Goal: Check status: Check status

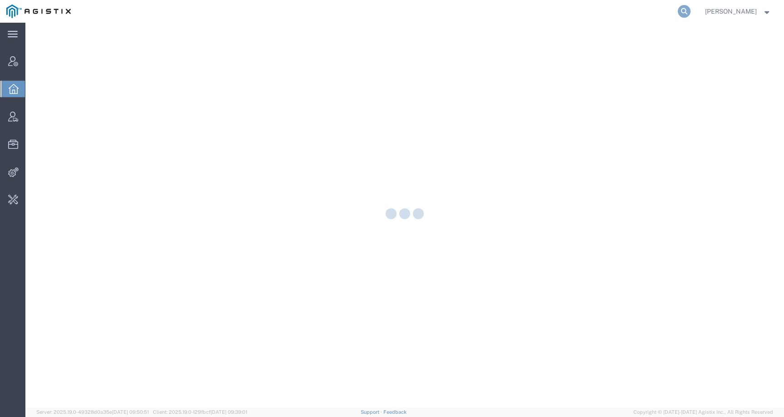
click at [691, 12] on icon at bounding box center [684, 11] width 13 height 13
click at [637, 15] on input "search" at bounding box center [540, 11] width 276 height 22
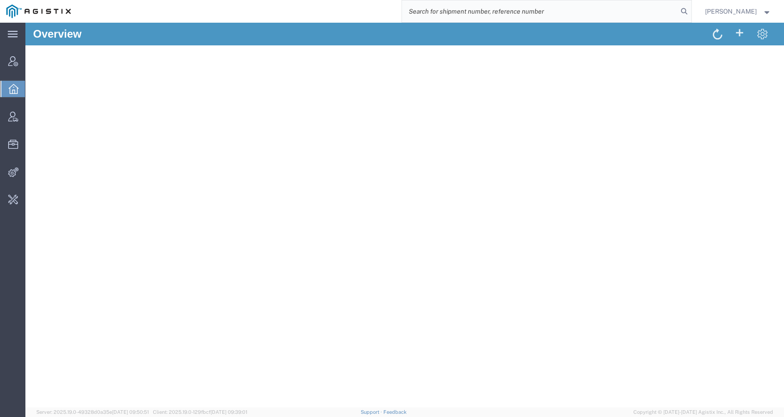
paste input "56541962"
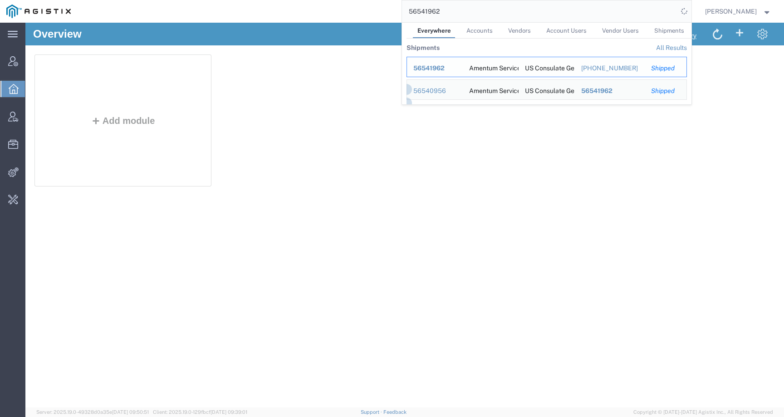
click at [445, 67] on span "56541962" at bounding box center [429, 67] width 31 height 7
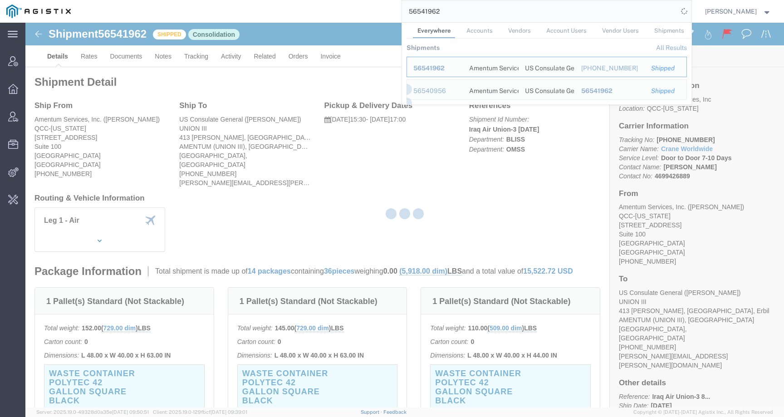
click at [473, 167] on div at bounding box center [404, 215] width 759 height 385
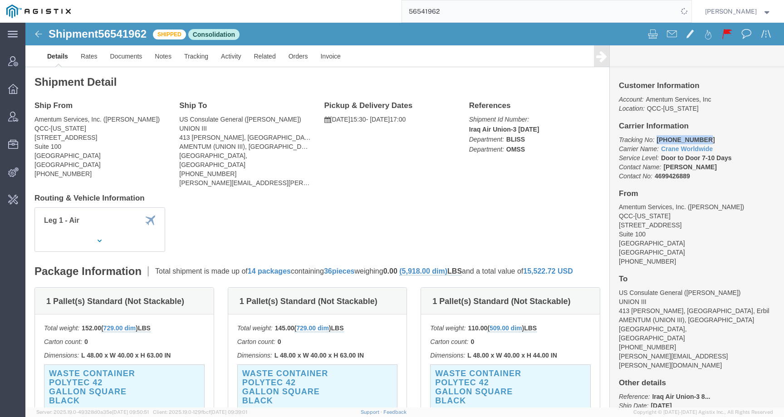
drag, startPoint x: 625, startPoint y: 116, endPoint x: 671, endPoint y: 116, distance: 46.3
click p "Tracking No: [PHONE_NUMBER] Carrier Name: Crane Worldwide Crane Worldwide Servi…"
copy b "[PHONE_NUMBER]"
click link "Tracking"
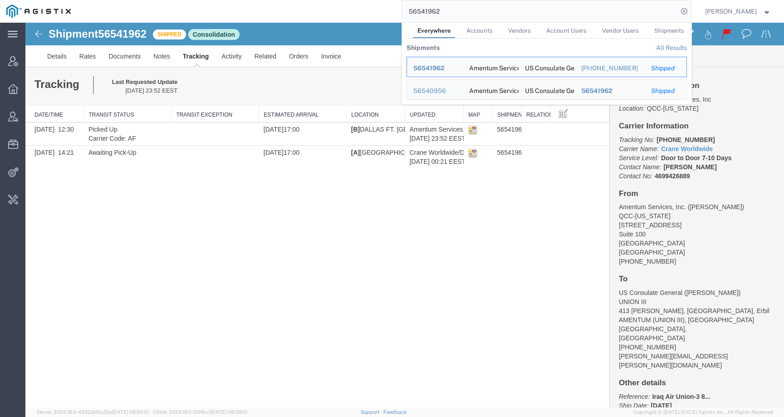
drag, startPoint x: 454, startPoint y: 7, endPoint x: 471, endPoint y: 20, distance: 20.8
click at [471, 20] on input "56541962" at bounding box center [540, 11] width 276 height 22
paste input "805720"
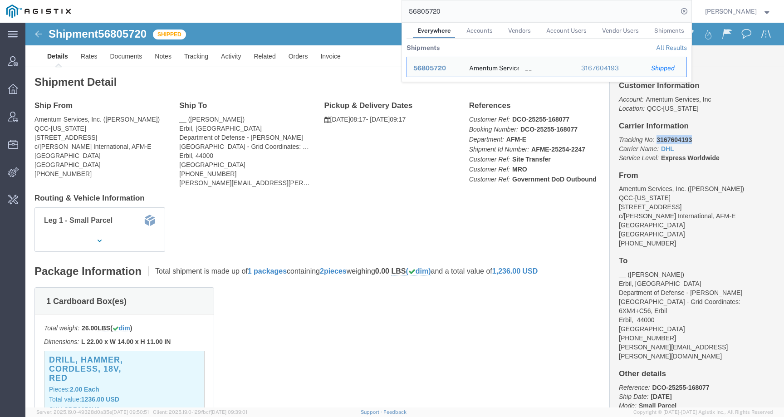
drag, startPoint x: 627, startPoint y: 117, endPoint x: 686, endPoint y: 115, distance: 59.5
click p "Tracking No: 3167604193 Carrier Name: DHL DHL Service Level: Express Worldwide"
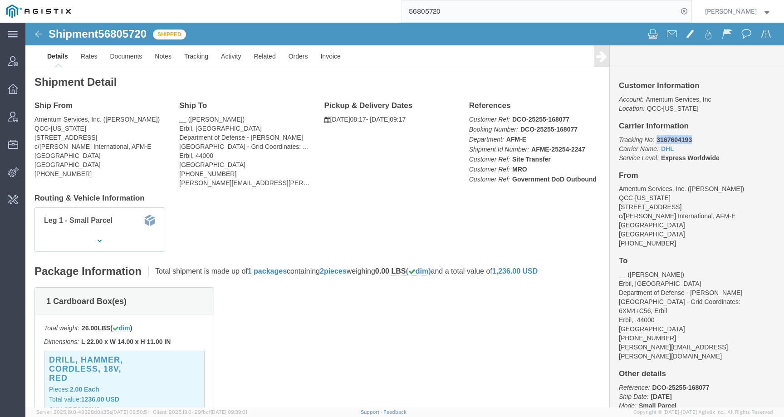
copy b "3167604193"
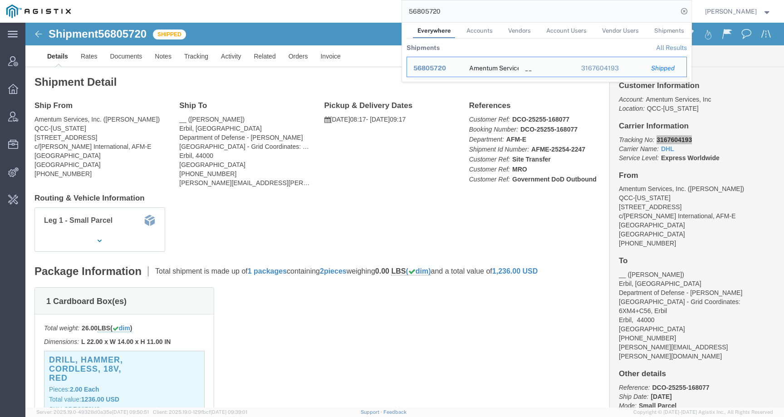
drag, startPoint x: 456, startPoint y: 14, endPoint x: 404, endPoint y: 11, distance: 51.8
click at [405, 11] on div "56805720 Everywhere Accounts Vendors Account Users Vendor Users Shipments Shipm…" at bounding box center [384, 11] width 615 height 23
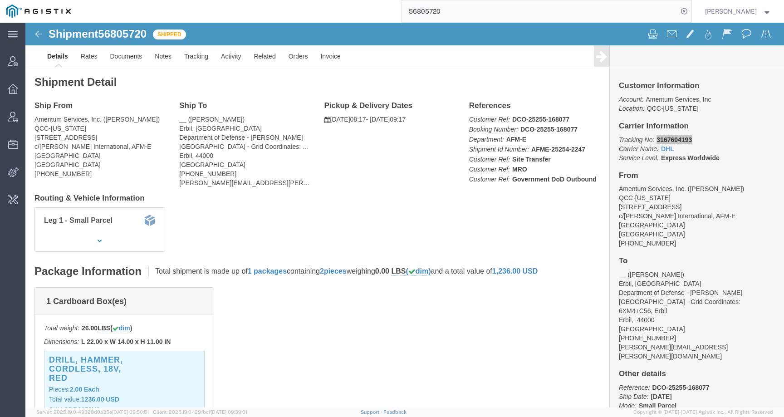
paste input "744011"
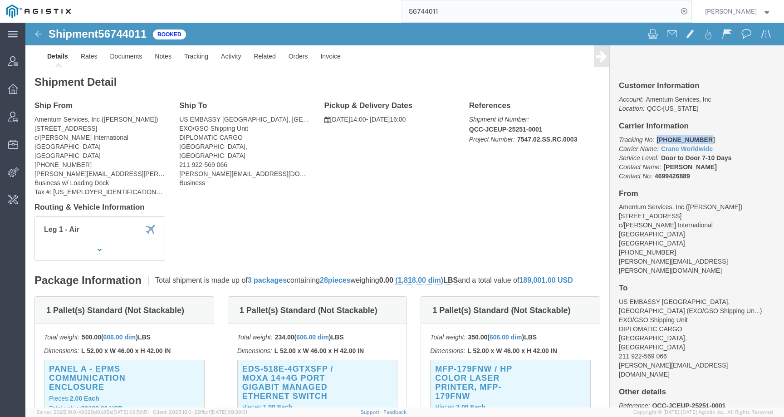
drag, startPoint x: 626, startPoint y: 115, endPoint x: 671, endPoint y: 116, distance: 44.9
click p "Tracking No: [PHONE_NUMBER] Carrier Name: Crane Worldwide Crane Worldwide Servi…"
copy b "[PHONE_NUMBER]"
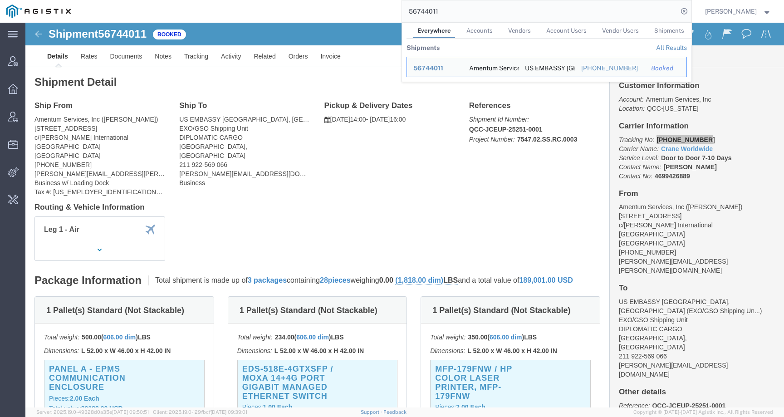
drag, startPoint x: 457, startPoint y: 15, endPoint x: 411, endPoint y: 10, distance: 46.1
click at [411, 10] on div "56744011 Everywhere Accounts Vendors Account Users Vendor Users Shipments Shipm…" at bounding box center [384, 11] width 615 height 23
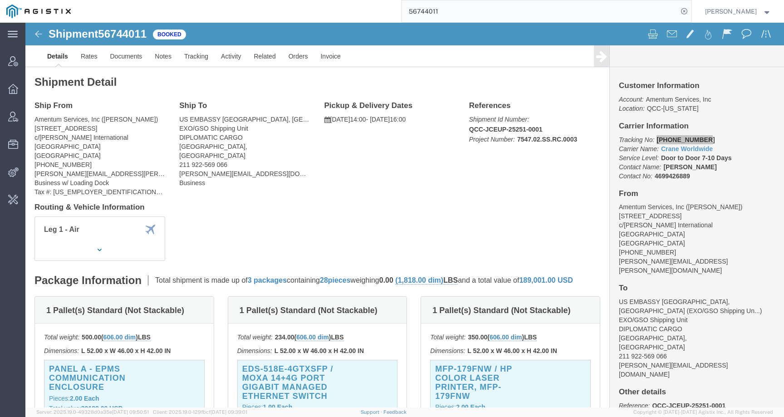
paste input "812960"
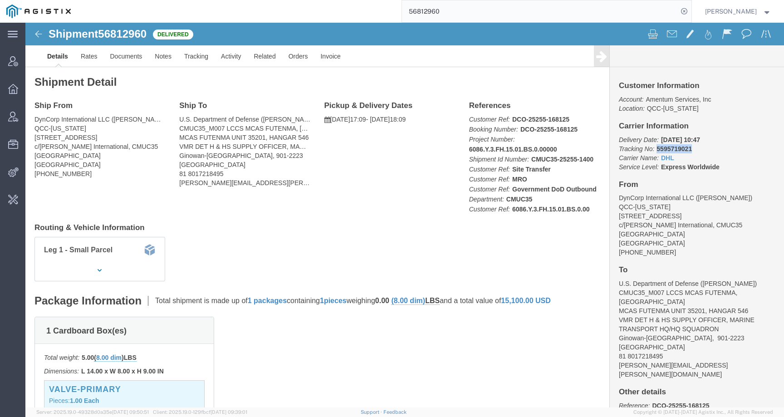
drag, startPoint x: 631, startPoint y: 128, endPoint x: 662, endPoint y: 128, distance: 31.3
click p "Delivery Date: [DATE] 10:47 Tracking No: 5595719021 Carrier Name: DHL DHL Servi…"
copy b "5595719021"
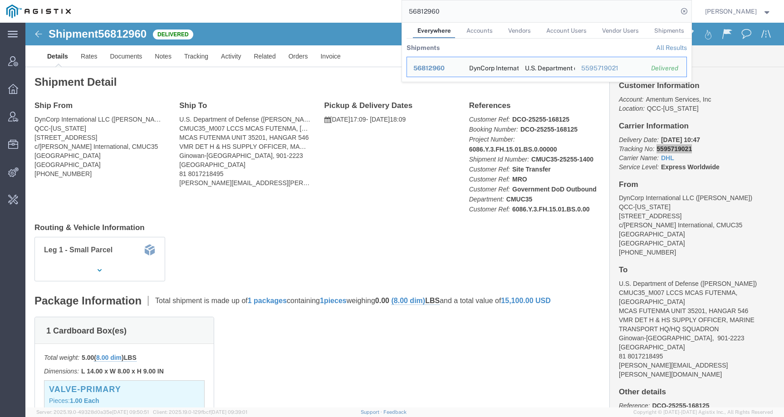
drag, startPoint x: 457, startPoint y: 11, endPoint x: 402, endPoint y: 11, distance: 55.4
click at [402, 11] on div "56812960 Everywhere Accounts Vendors Account Users Vendor Users Shipments Shipm…" at bounding box center [384, 11] width 615 height 23
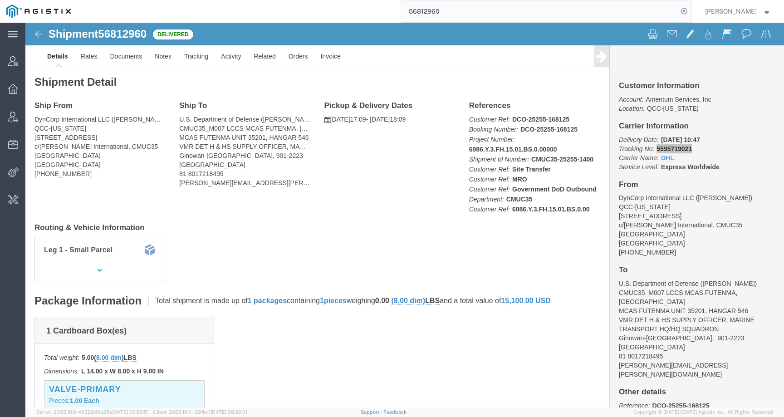
paste input "790993"
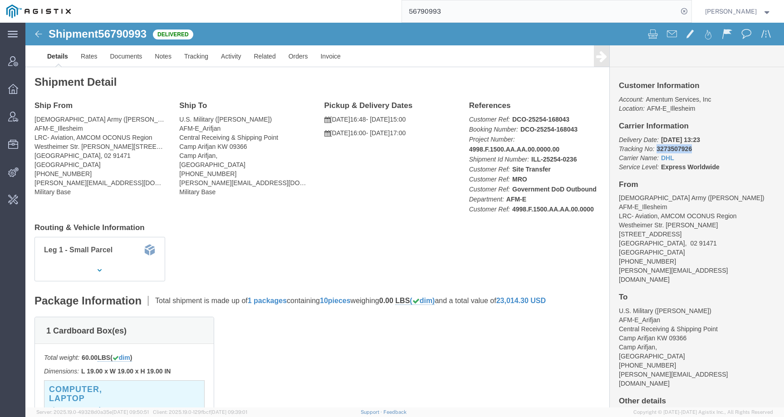
drag, startPoint x: 626, startPoint y: 125, endPoint x: 669, endPoint y: 125, distance: 42.2
click p "Delivery Date: [DATE] 13:23 Tracking No: 3273507926 Carrier Name: DHL DHL Servi…"
copy b "3273507926"
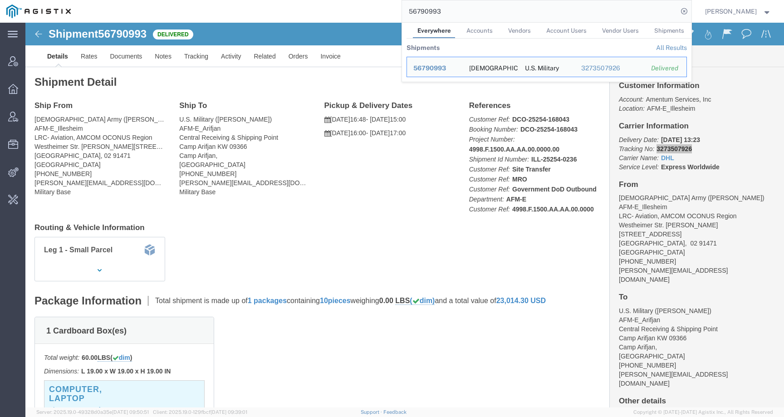
drag, startPoint x: 455, startPoint y: 10, endPoint x: 366, endPoint y: 10, distance: 88.5
click at [366, 10] on div "56790993 Everywhere Accounts Vendors Account Users Vendor Users Shipments Shipm…" at bounding box center [384, 11] width 615 height 23
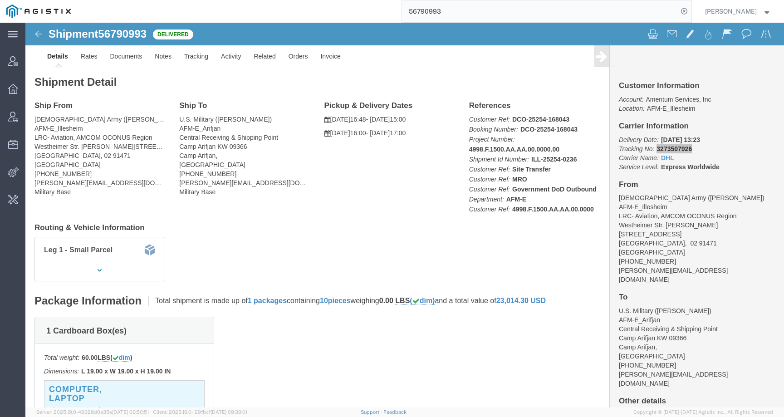
paste input "607834"
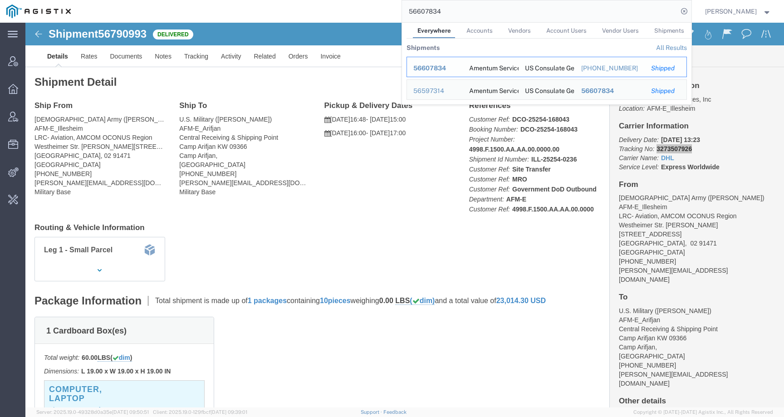
click at [446, 68] on span "56607834" at bounding box center [430, 67] width 33 height 7
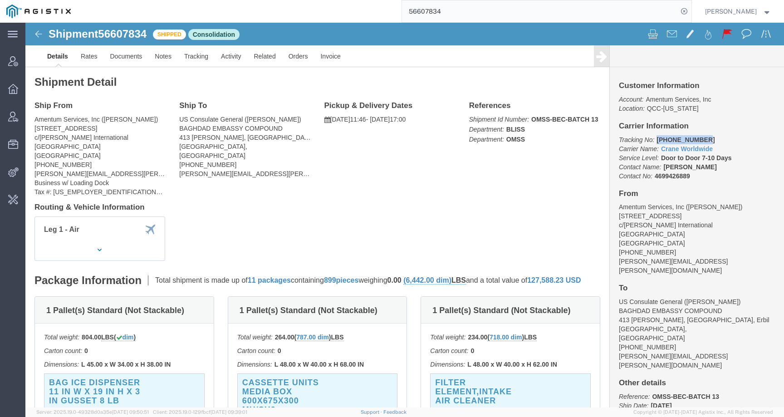
drag, startPoint x: 627, startPoint y: 117, endPoint x: 674, endPoint y: 117, distance: 46.8
click p "Tracking No: [PHONE_NUMBER] Carrier Name: Crane Worldwide Crane Worldwide Servi…"
copy b "[PHONE_NUMBER]"
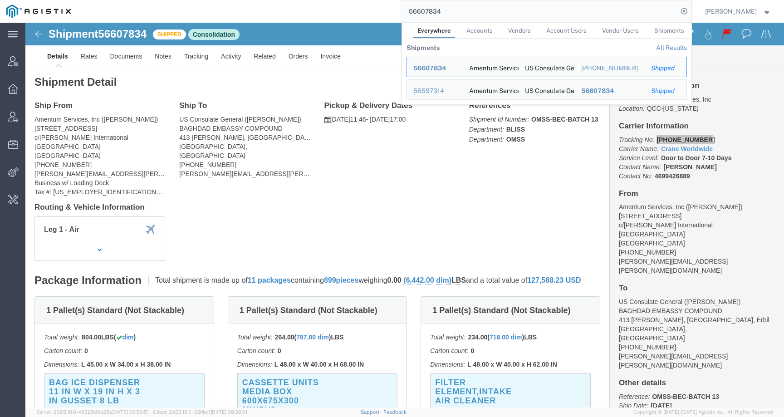
drag, startPoint x: 459, startPoint y: 12, endPoint x: 379, endPoint y: 11, distance: 80.8
click at [379, 11] on div "56607834 Everywhere Accounts Vendors Account Users Vendor Users Shipments Shipm…" at bounding box center [384, 11] width 615 height 23
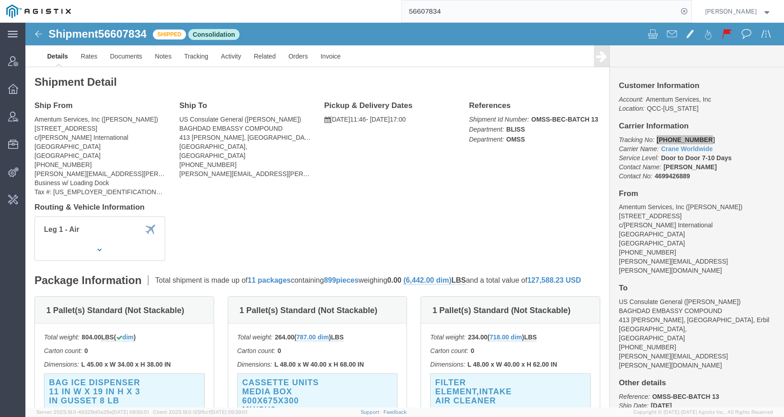
paste input "763279"
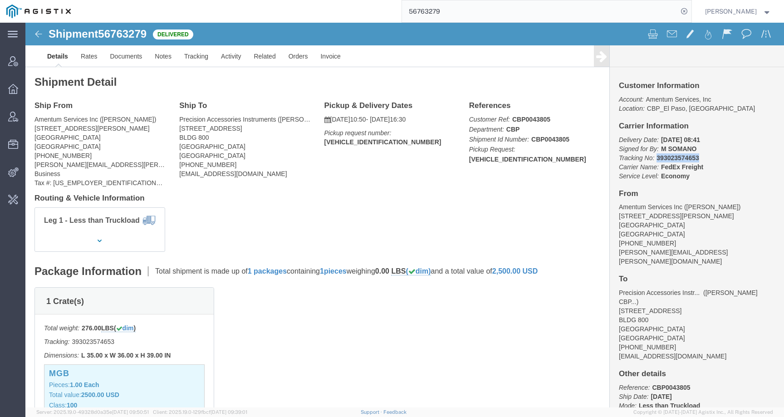
drag, startPoint x: 626, startPoint y: 134, endPoint x: 677, endPoint y: 135, distance: 50.8
click p "Delivery Date: [DATE] 08:41 Signed for By: M SOMANO Tracking No: 393023574653 C…"
copy b "393023574653"
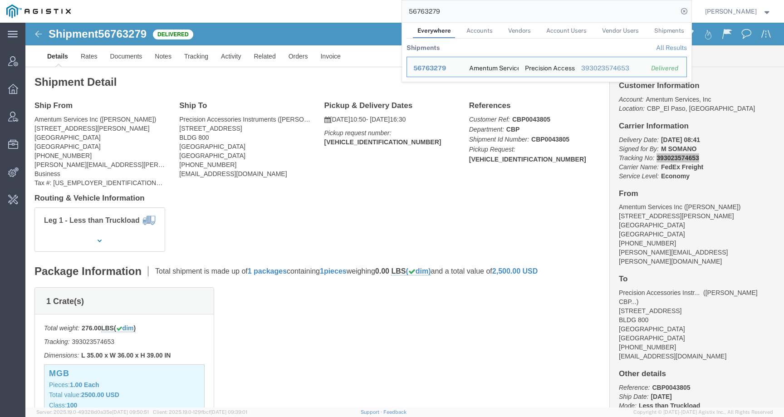
drag, startPoint x: 433, startPoint y: 10, endPoint x: 384, endPoint y: 0, distance: 49.8
click at [384, 0] on div "56763279 Everywhere Accounts Vendors Account Users Vendor Users Shipments Shipm…" at bounding box center [384, 11] width 615 height 23
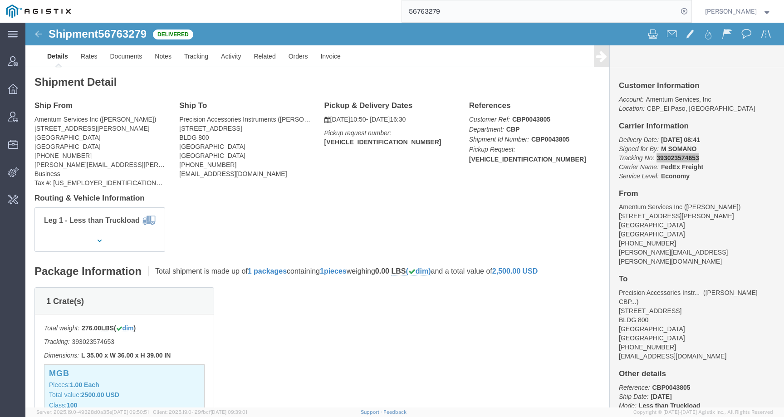
paste input "816097"
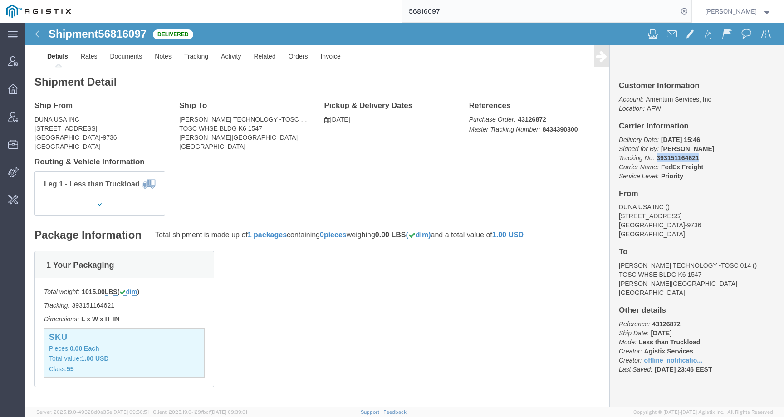
drag, startPoint x: 627, startPoint y: 134, endPoint x: 681, endPoint y: 134, distance: 54.5
click p "Delivery Date: [DATE] 15:46 Signed for By: [PERSON_NAME] Tracking No: 393151164…"
copy b "393151164621"
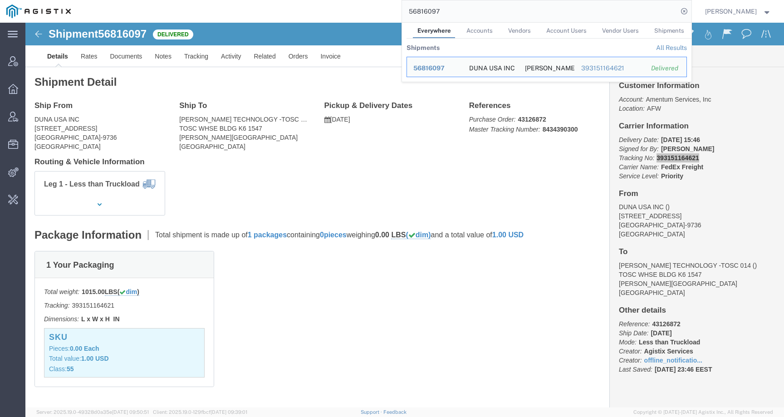
drag, startPoint x: 455, startPoint y: 11, endPoint x: 387, endPoint y: 11, distance: 67.6
click at [387, 11] on div "56816097 Everywhere Accounts Vendors Account Users Vendor Users Shipments Shipm…" at bounding box center [384, 11] width 615 height 23
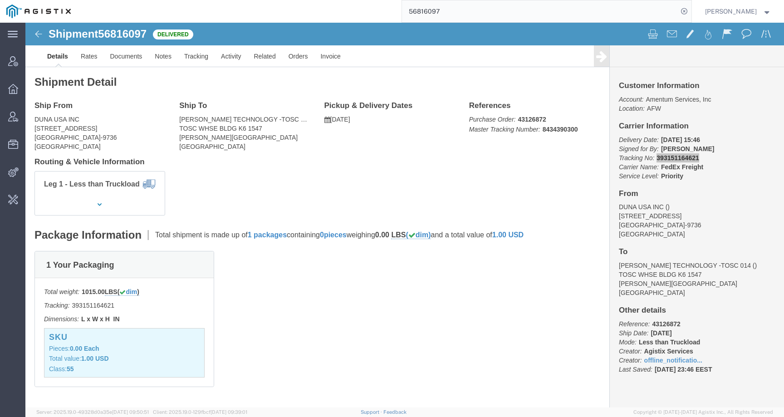
paste input "385181"
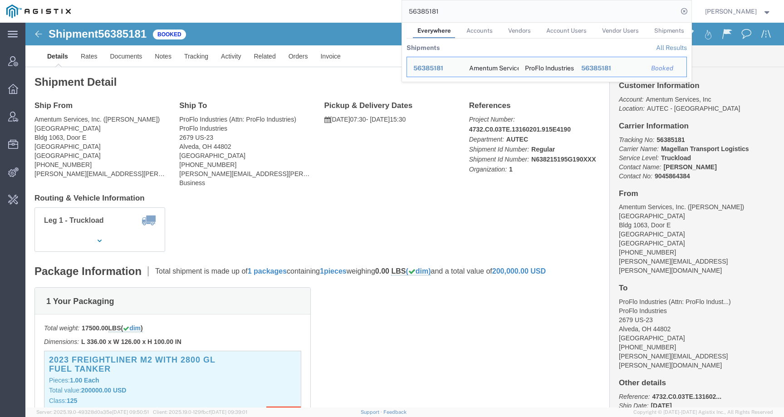
drag, startPoint x: 450, startPoint y: 11, endPoint x: 403, endPoint y: 10, distance: 46.8
click at [403, 10] on div "56385181 Everywhere Accounts Vendors Account Users Vendor Users Shipments Shipm…" at bounding box center [384, 11] width 615 height 23
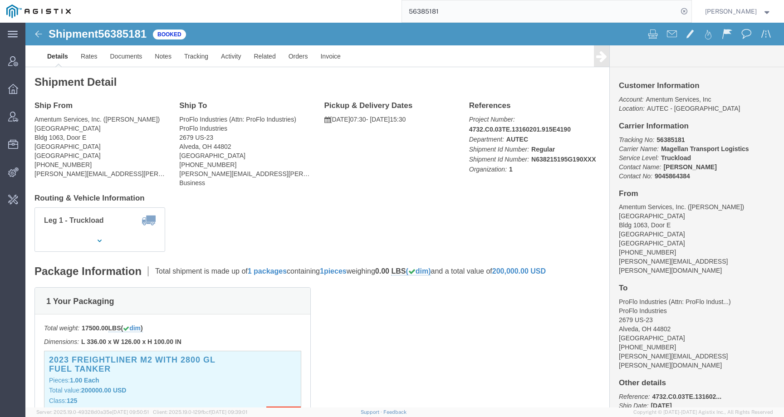
paste input "788803"
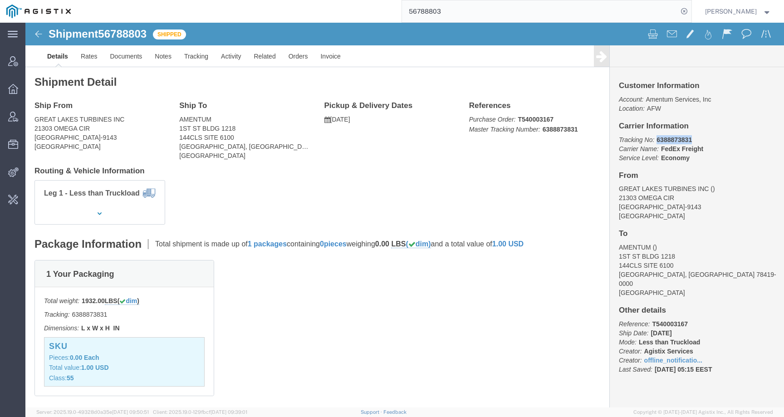
drag, startPoint x: 626, startPoint y: 119, endPoint x: 668, endPoint y: 119, distance: 41.8
click p "Tracking No: 6388873831 Carrier Name: FedEx Freight FedEx Freight Service Level…"
copy b "6388873831"
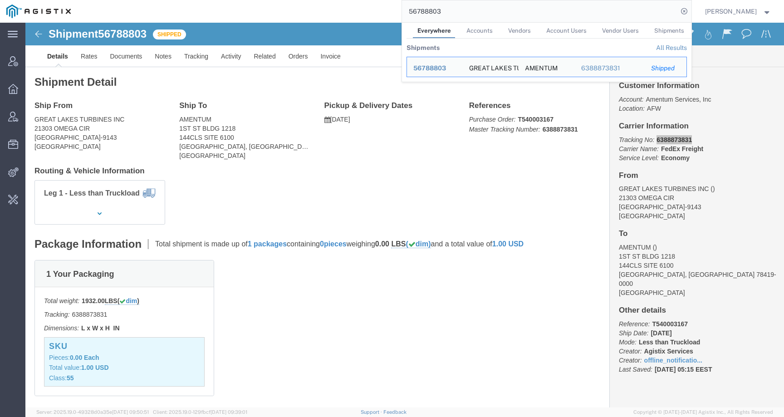
drag, startPoint x: 452, startPoint y: 14, endPoint x: 381, endPoint y: 12, distance: 70.8
click at [381, 12] on div "56788803 Everywhere Accounts Vendors Account Users Vendor Users Shipments Shipm…" at bounding box center [384, 11] width 615 height 23
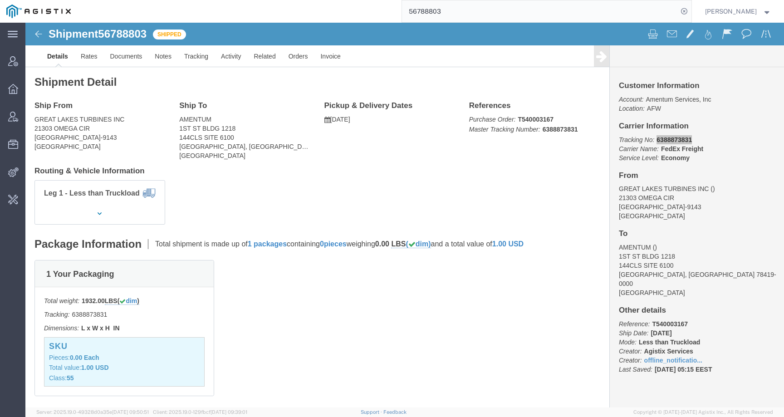
paste input "540944"
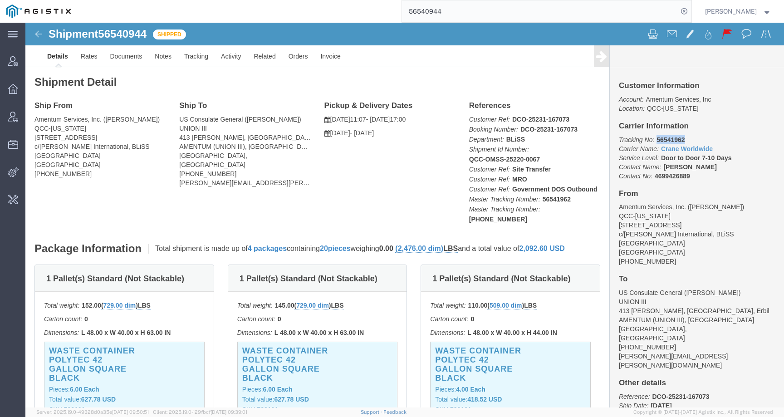
drag, startPoint x: 628, startPoint y: 115, endPoint x: 662, endPoint y: 115, distance: 34.0
click p "Tracking No: 56541962 Carrier Name: Crane Worldwide Crane Worldwide Service Lev…"
copy b "56541962"
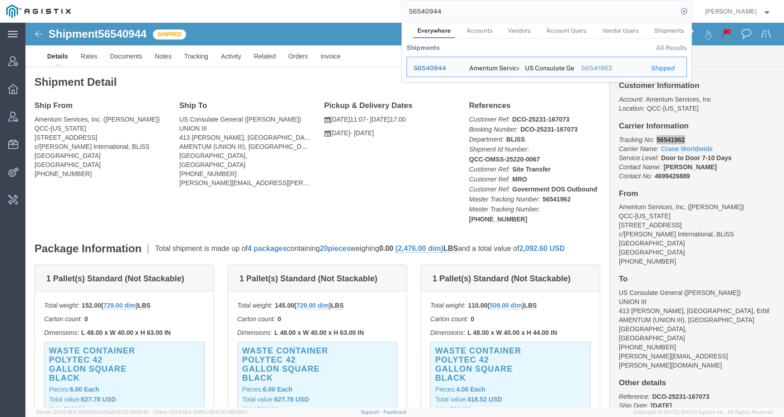
drag, startPoint x: 466, startPoint y: 15, endPoint x: 398, endPoint y: 11, distance: 67.8
click at [399, 11] on div "56540944 Everywhere Accounts Vendors Account Users Vendor Users Shipments Shipm…" at bounding box center [384, 11] width 615 height 23
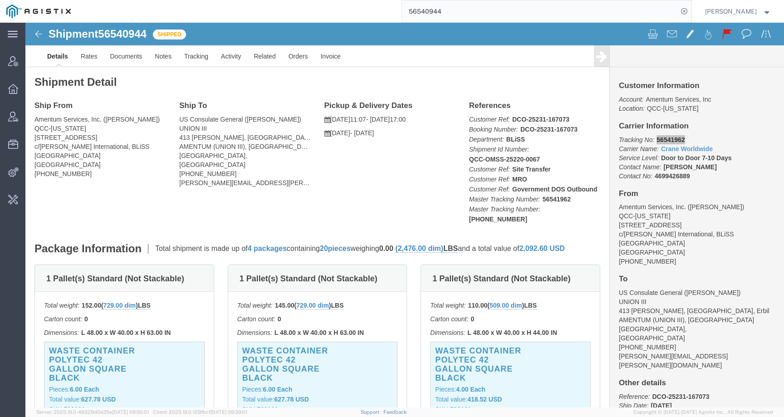
paste input "24022"
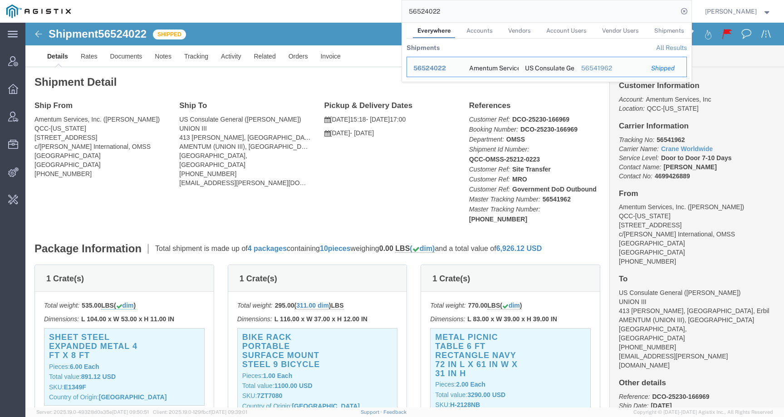
drag, startPoint x: 447, startPoint y: 13, endPoint x: 391, endPoint y: 12, distance: 55.8
click at [391, 12] on div "56524022 Everywhere Accounts Vendors Account Users Vendor Users Shipments Shipm…" at bounding box center [384, 11] width 615 height 23
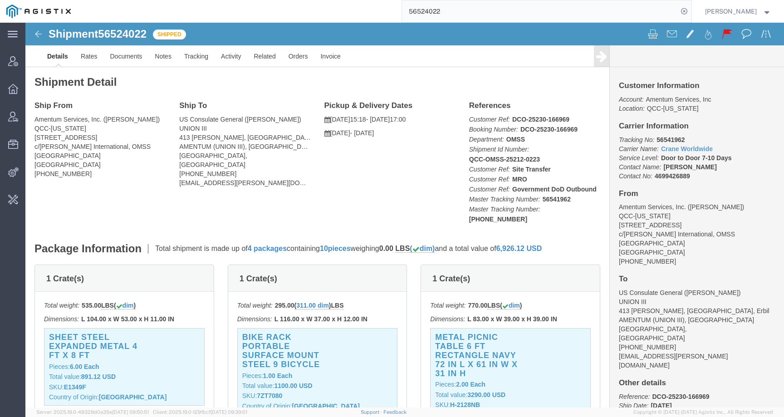
paste input "784515"
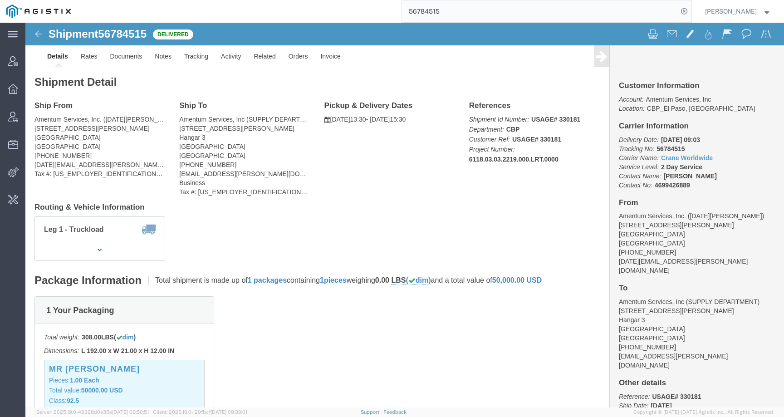
click p "Delivery Date: [DATE] 09:03 Tracking No: 56784515 Carrier Name: Crane Worldwide…"
click link "Activity"
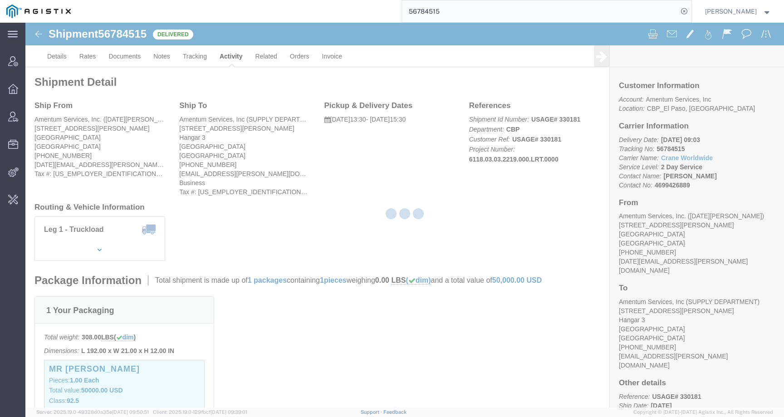
click at [191, 62] on div at bounding box center [404, 215] width 759 height 385
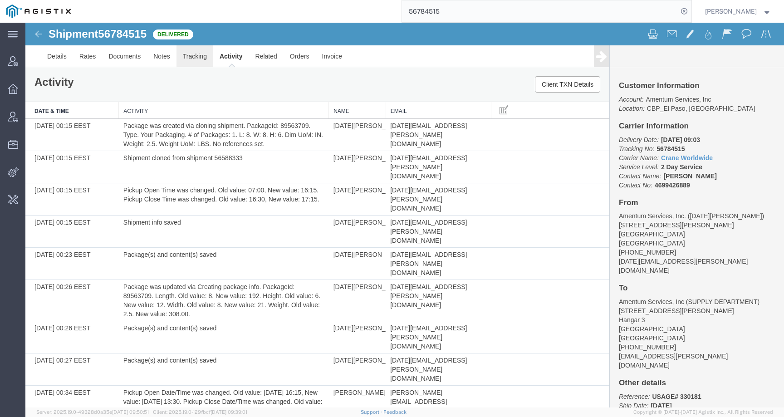
click at [191, 60] on link "Tracking" at bounding box center [195, 56] width 37 height 22
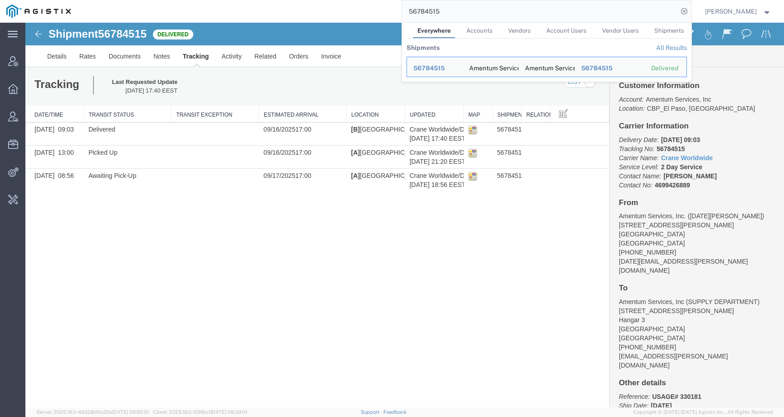
drag, startPoint x: 451, startPoint y: 11, endPoint x: 392, endPoint y: 5, distance: 59.3
click at [392, 5] on div "56784515 Everywhere Accounts Vendors Account Users Vendor Users Shipments Shipm…" at bounding box center [384, 11] width 615 height 23
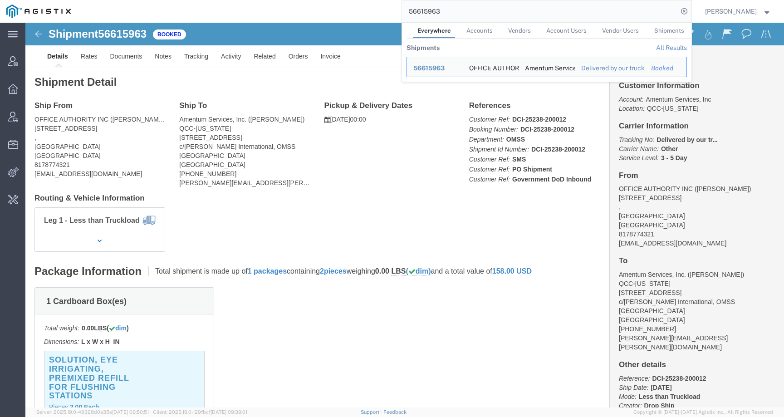
drag, startPoint x: 457, startPoint y: 13, endPoint x: 380, endPoint y: 8, distance: 76.4
click at [380, 8] on div "56615963 Everywhere Accounts Vendors Account Users Vendor Users Shipments Shipm…" at bounding box center [384, 11] width 615 height 23
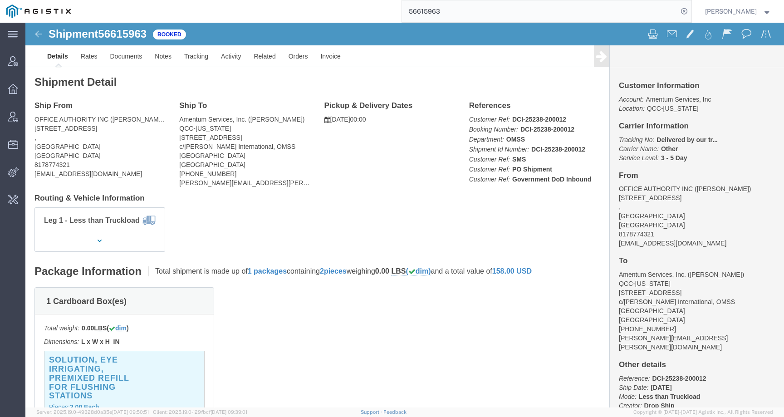
paste input "747404"
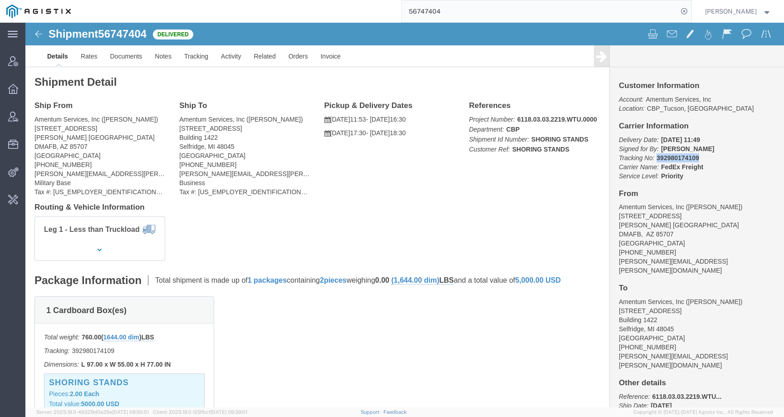
drag, startPoint x: 627, startPoint y: 136, endPoint x: 680, endPoint y: 136, distance: 53.1
click p "Delivery Date: [DATE] 11:49 Signed for By: [PERSON_NAME] Tracking No: 392980174…"
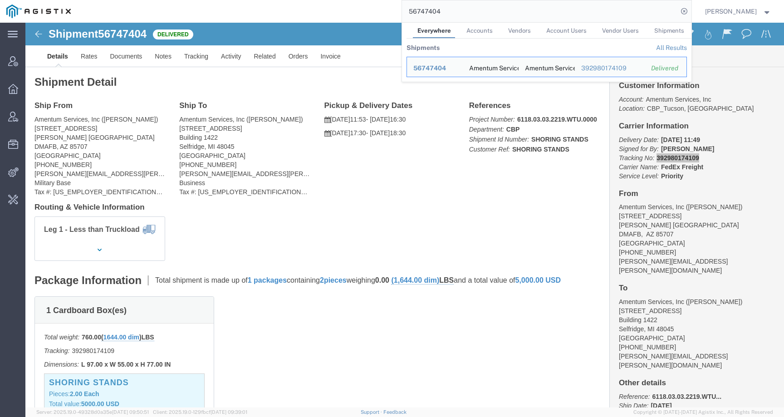
drag, startPoint x: 463, startPoint y: 16, endPoint x: 391, endPoint y: 0, distance: 73.5
click at [391, 0] on div "56747404 Everywhere Accounts Vendors Account Users Vendor Users Shipments Shipm…" at bounding box center [384, 11] width 615 height 23
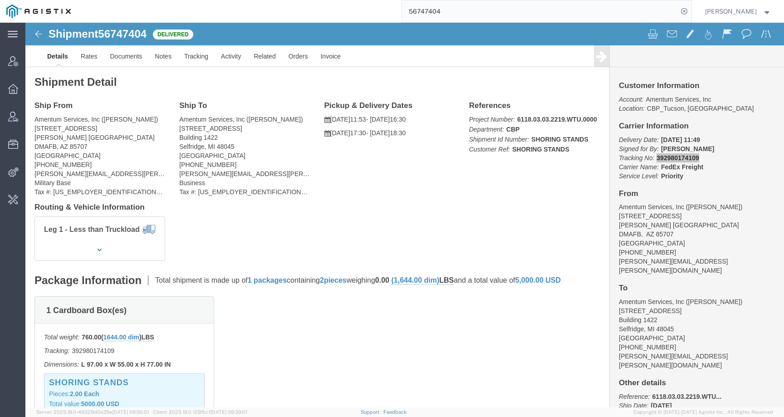
paste input "808022"
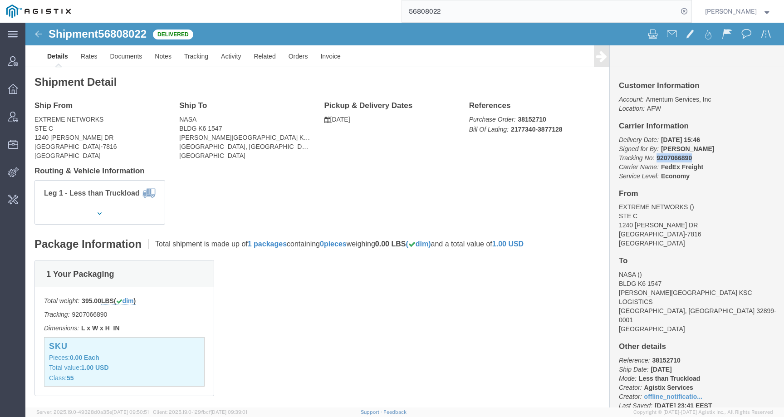
drag, startPoint x: 626, startPoint y: 136, endPoint x: 683, endPoint y: 136, distance: 56.3
click p "Delivery Date: [DATE] 15:46 Signed for By: [PERSON_NAME] Tracking No: 920706689…"
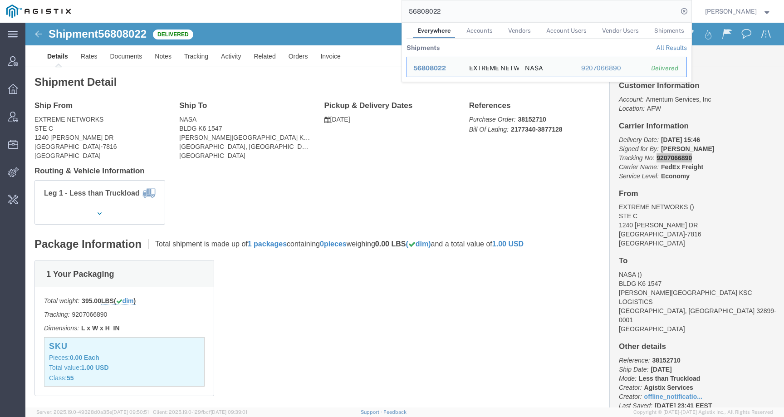
drag, startPoint x: 456, startPoint y: 7, endPoint x: 387, endPoint y: 7, distance: 69.5
click at [387, 7] on div "56808022 Everywhere Accounts Vendors Account Users Vendor Users Shipments Shipm…" at bounding box center [384, 11] width 615 height 23
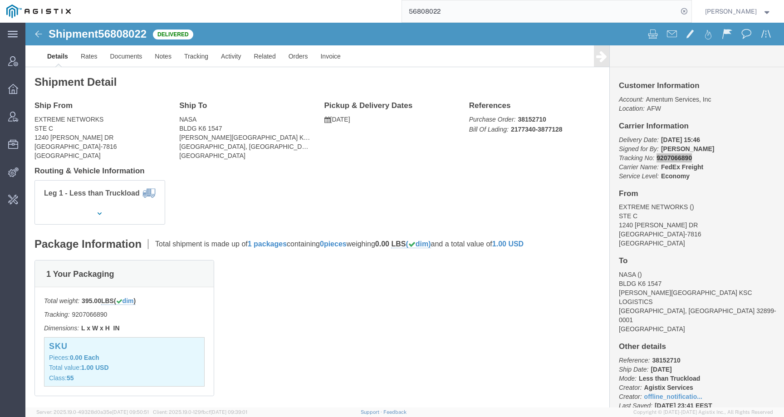
drag, startPoint x: 453, startPoint y: 11, endPoint x: 378, endPoint y: 5, distance: 76.1
click at [378, 5] on div "56808022" at bounding box center [384, 11] width 615 height 23
paste input "779547"
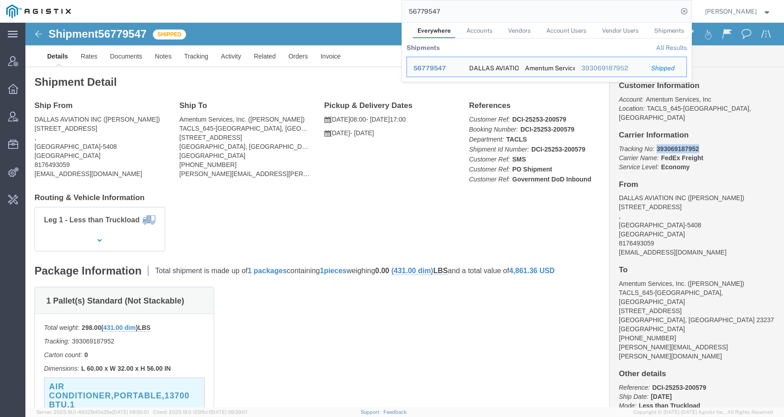
drag, startPoint x: 626, startPoint y: 118, endPoint x: 673, endPoint y: 118, distance: 46.3
click p "Tracking No: 393069187952 Carrier Name: FedEx Freight FedEx Freight Service Lev…"
drag, startPoint x: 464, startPoint y: 10, endPoint x: 370, endPoint y: 9, distance: 94.0
click at [370, 9] on div "56779547 Everywhere Accounts Vendors Account Users Vendor Users Shipments Shipm…" at bounding box center [384, 11] width 615 height 23
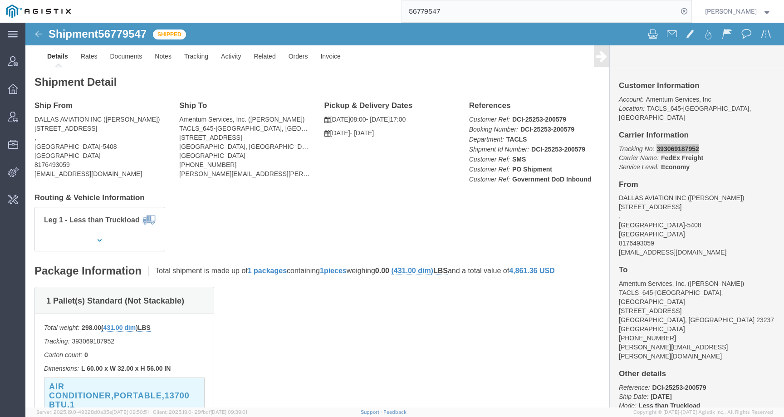
paste input "8185"
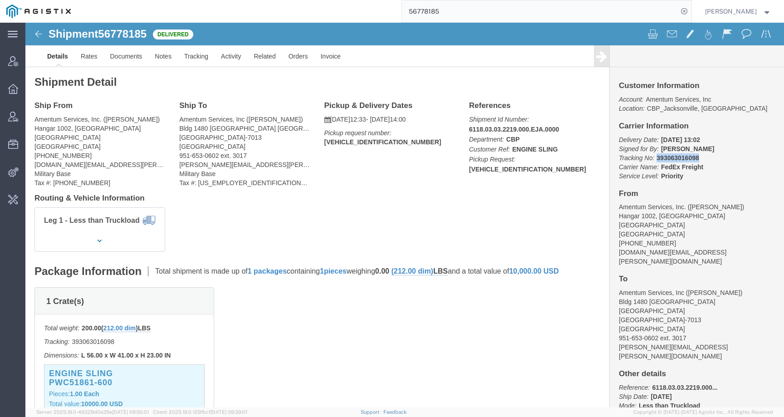
drag, startPoint x: 626, startPoint y: 135, endPoint x: 680, endPoint y: 136, distance: 54.0
click p "Delivery Date: [DATE] 13:02 Signed for By: [PERSON_NAME] Tracking No: 393063016…"
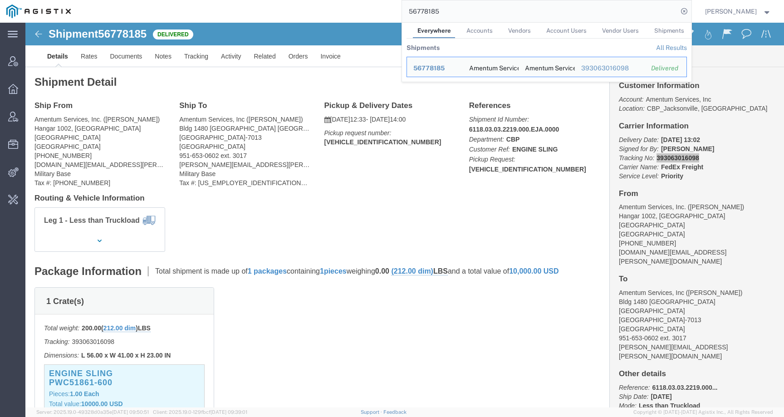
drag, startPoint x: 453, startPoint y: 10, endPoint x: 400, endPoint y: 10, distance: 53.1
click at [400, 10] on div "56778185 Everywhere Accounts Vendors Account Users Vendor Users Shipments Shipm…" at bounding box center [384, 11] width 615 height 23
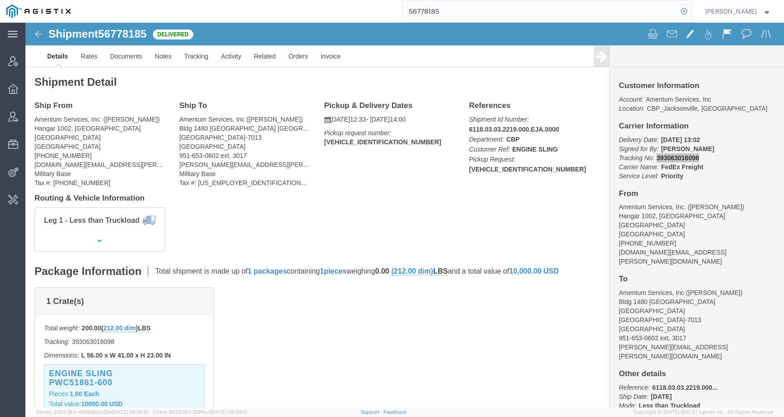
paste input "43431"
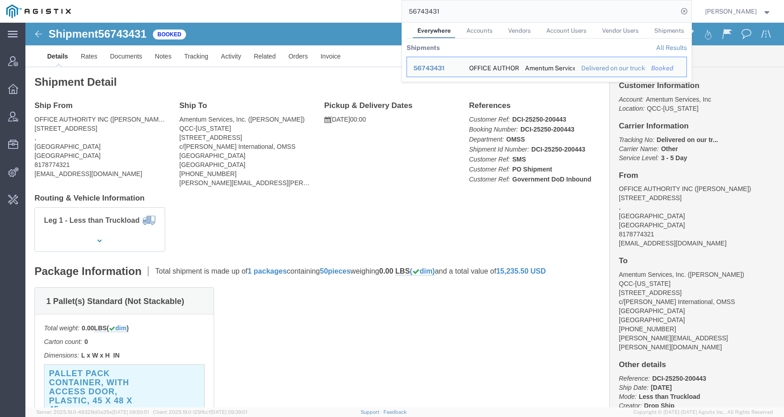
drag, startPoint x: 462, startPoint y: 14, endPoint x: 372, endPoint y: 14, distance: 89.4
click at [372, 14] on div "56743431 Everywhere Accounts Vendors Account Users Vendor Users Shipments Shipm…" at bounding box center [384, 11] width 615 height 23
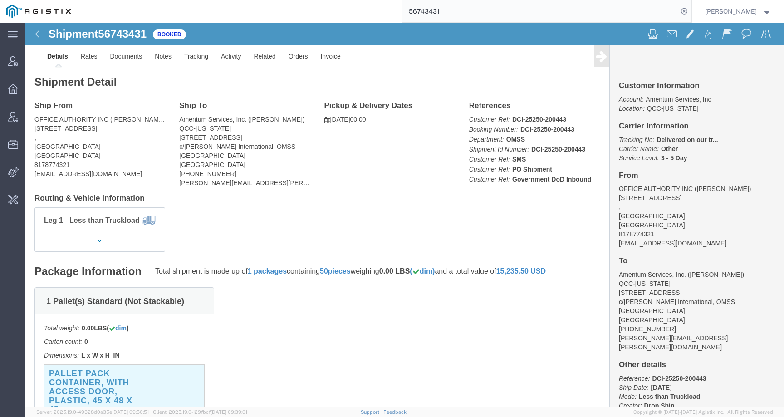
paste input "69950"
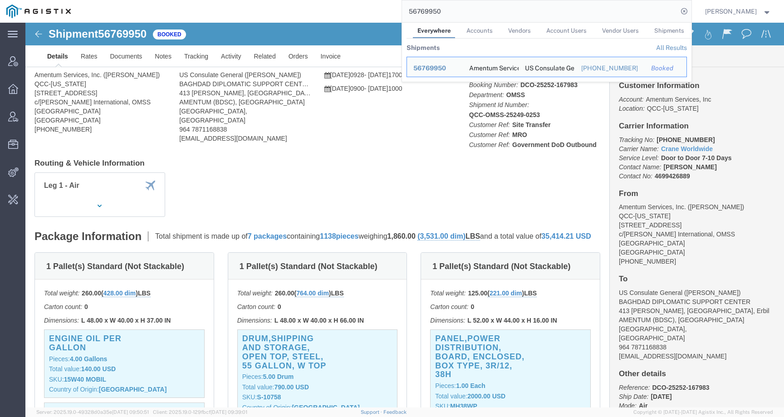
click div "Leg 1 - Air"
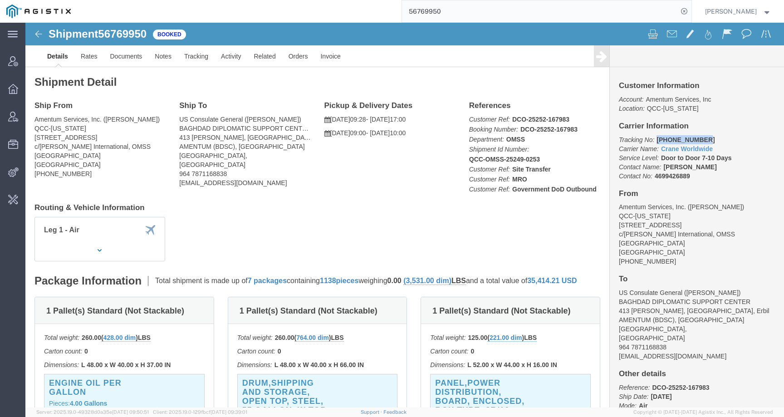
drag, startPoint x: 627, startPoint y: 117, endPoint x: 680, endPoint y: 117, distance: 53.1
click p "Tracking No: [PHONE_NUMBER] Carrier Name: Crane Worldwide Crane Worldwide Servi…"
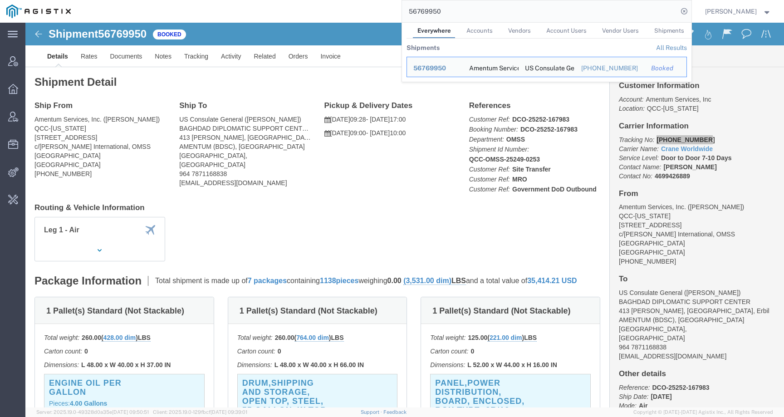
drag, startPoint x: 454, startPoint y: 14, endPoint x: 389, endPoint y: 13, distance: 65.4
click at [389, 14] on div "56769950 Everywhere Accounts Vendors Account Users Vendor Users Shipments Shipm…" at bounding box center [384, 11] width 615 height 23
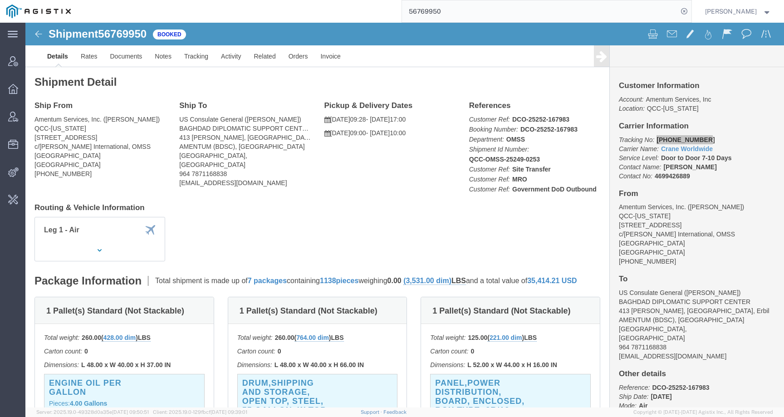
paste input "34325"
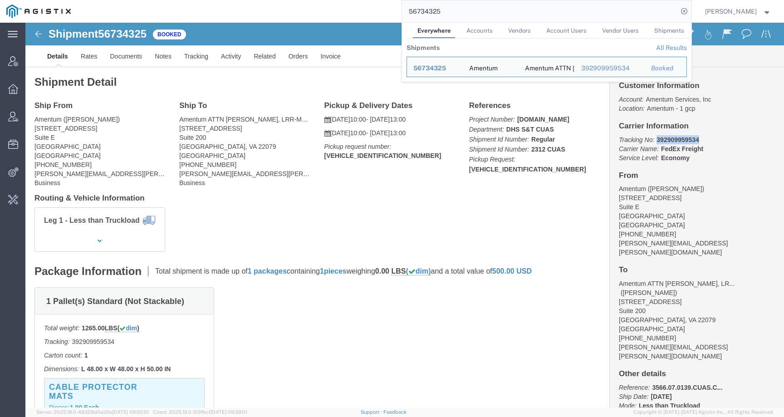
drag, startPoint x: 628, startPoint y: 115, endPoint x: 694, endPoint y: 115, distance: 66.3
click p "Tracking No: 392909959534 Carrier Name: FedEx Freight FedEx Freight Service Lev…"
drag, startPoint x: 458, startPoint y: 10, endPoint x: 377, endPoint y: 10, distance: 81.3
click at [377, 10] on div "56734325 Everywhere Accounts Vendors Account Users Vendor Users Shipments Shipm…" at bounding box center [384, 11] width 615 height 23
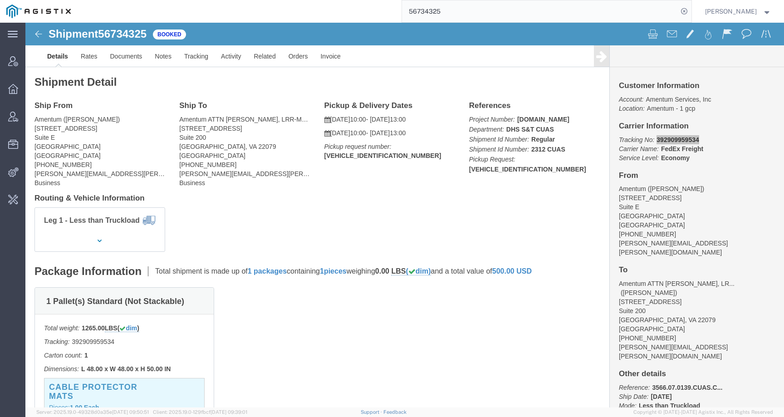
paste input "621790"
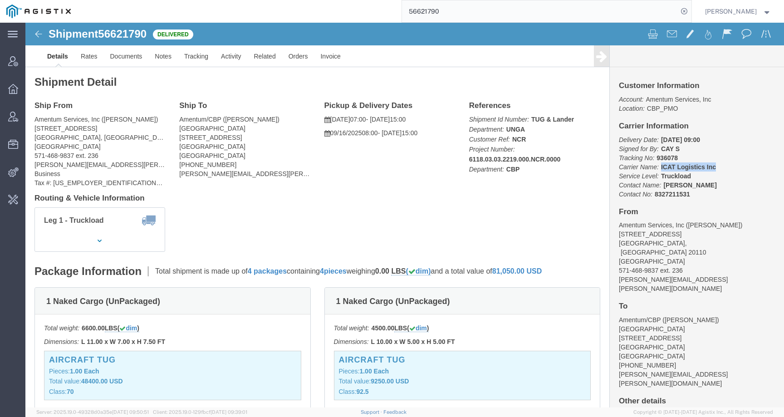
drag, startPoint x: 630, startPoint y: 145, endPoint x: 699, endPoint y: 145, distance: 69.0
click p "Delivery Date: [DATE] 09:00 Signed for By: CAY S Tracking No: 936078 Carrier Na…"
click b "936078"
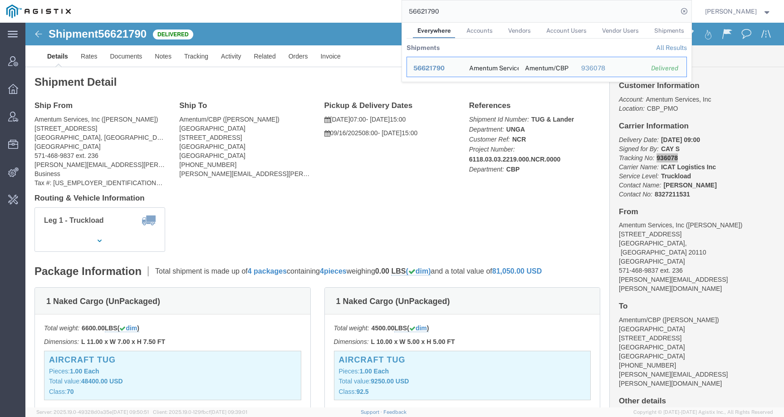
drag, startPoint x: 478, startPoint y: 10, endPoint x: 397, endPoint y: 9, distance: 80.4
click at [397, 9] on div "56621790 Everywhere Accounts Vendors Account Users Vendor Users Shipments Shipm…" at bounding box center [384, 11] width 615 height 23
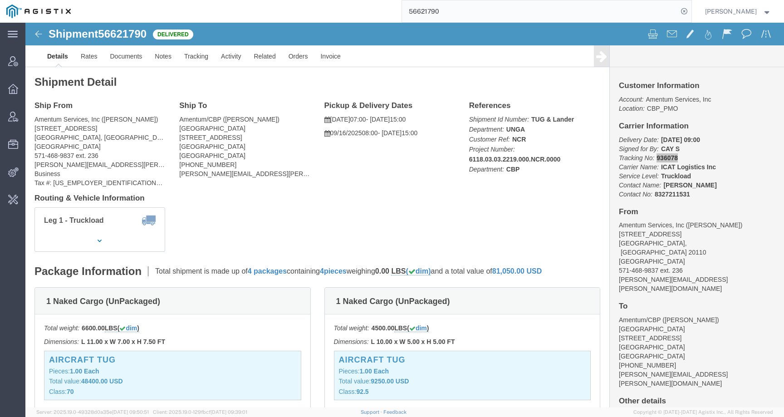
paste input "808947"
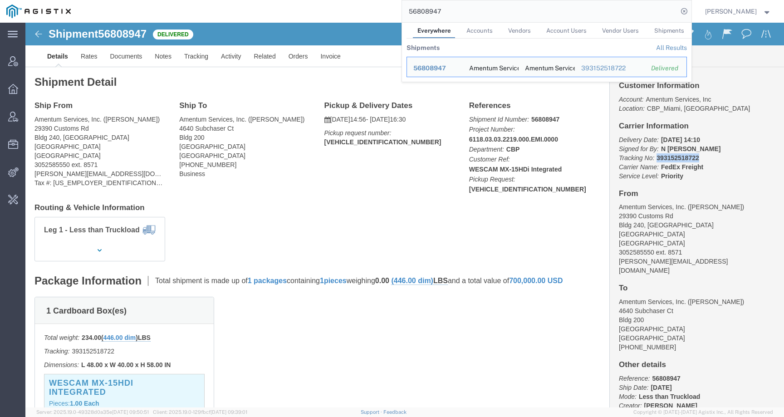
drag, startPoint x: 626, startPoint y: 136, endPoint x: 671, endPoint y: 136, distance: 45.4
click p "Delivery Date: [DATE] 14:10 Signed for By: N [PERSON_NAME] Tracking No: 3931525…"
drag, startPoint x: 455, startPoint y: 13, endPoint x: 365, endPoint y: 12, distance: 90.8
click at [365, 12] on div "56808947 Everywhere Accounts Vendors Account Users Vendor Users Shipments Shipm…" at bounding box center [384, 11] width 615 height 23
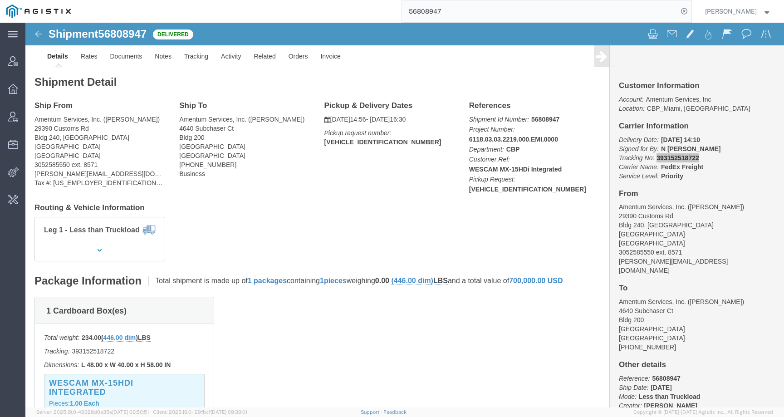
paste input "745738"
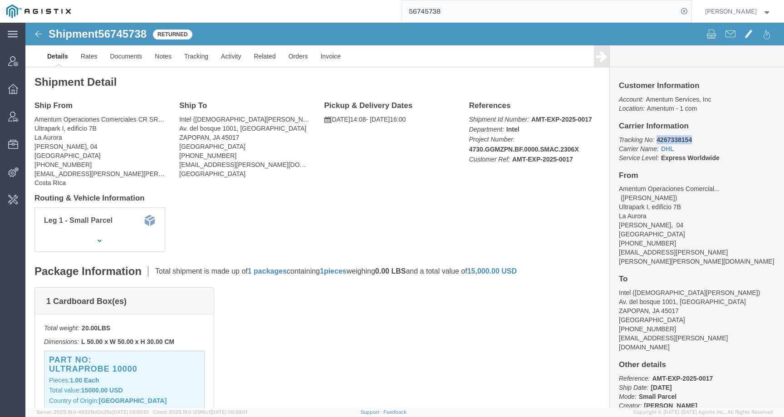
drag, startPoint x: 626, startPoint y: 119, endPoint x: 685, endPoint y: 120, distance: 59.0
click p "Tracking No: 4267338154 Carrier Name: DHL DHL Service Level: Express Worldwide"
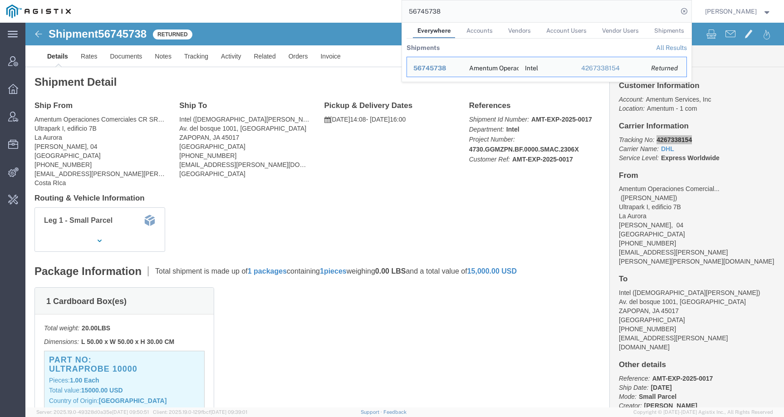
drag, startPoint x: 459, startPoint y: 10, endPoint x: 321, endPoint y: 10, distance: 138.4
click at [321, 10] on div "56745738 Everywhere Accounts Vendors Account Users Vendor Users Shipments Shipm…" at bounding box center [384, 11] width 615 height 23
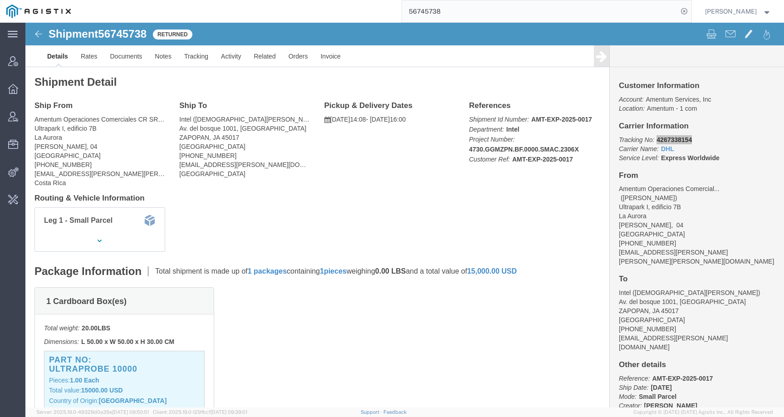
paste input "608215"
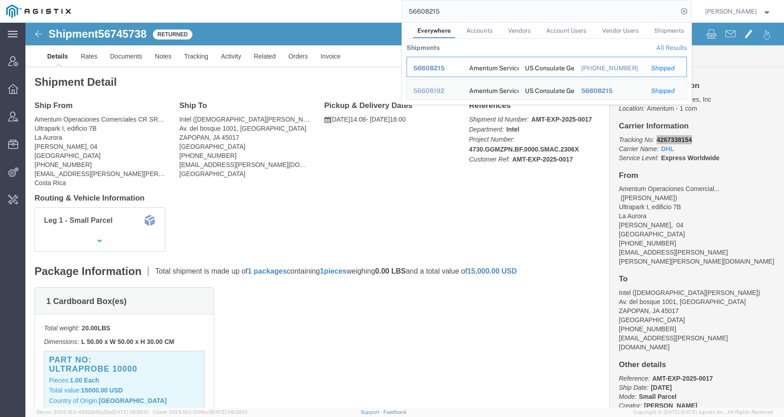
click at [442, 68] on span "56608215" at bounding box center [429, 67] width 31 height 7
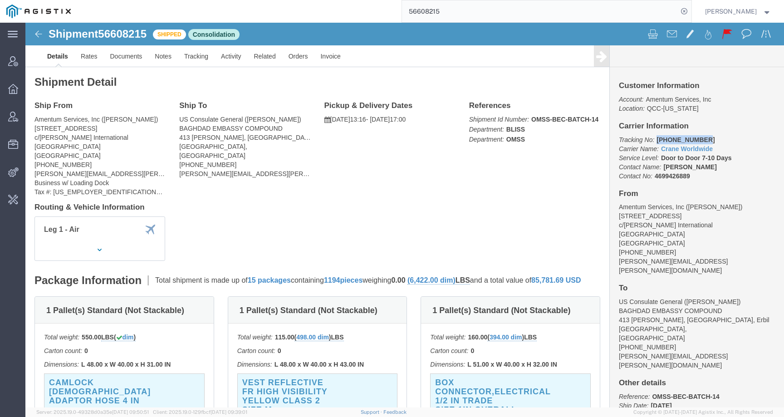
drag, startPoint x: 670, startPoint y: 117, endPoint x: 625, endPoint y: 117, distance: 44.9
click p "Tracking No: [PHONE_NUMBER] Carrier Name: Crane Worldwide Crane Worldwide Servi…"
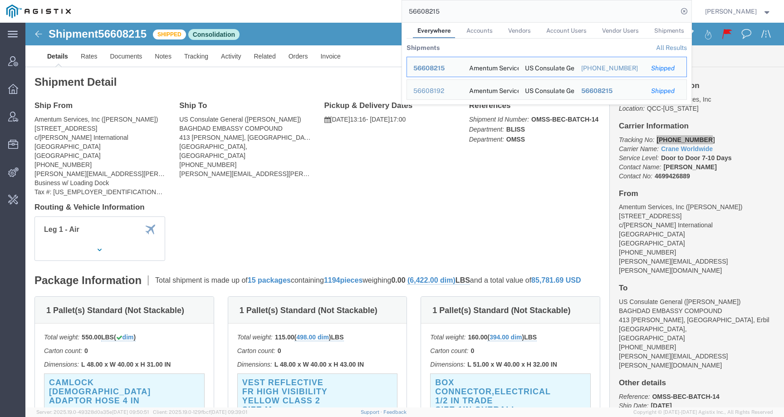
drag, startPoint x: 462, startPoint y: 15, endPoint x: 388, endPoint y: 8, distance: 73.9
click at [388, 8] on div "56608215 Everywhere Accounts Vendors Account Users Vendor Users Shipments Shipm…" at bounding box center [384, 11] width 615 height 23
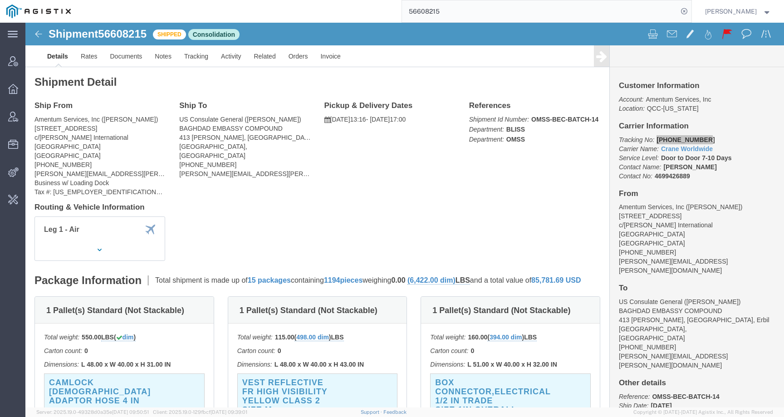
paste input "472837"
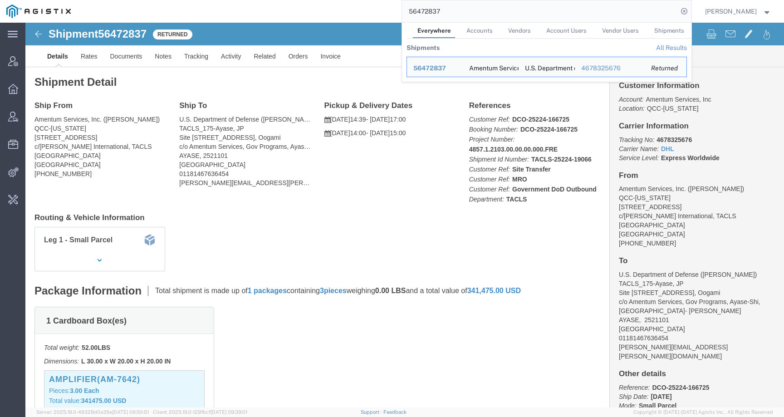
click div "Leg 1 - Small Parcel"
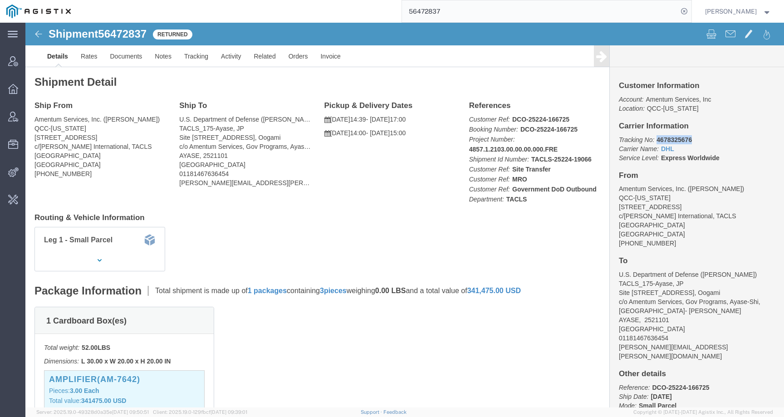
drag, startPoint x: 627, startPoint y: 119, endPoint x: 674, endPoint y: 119, distance: 47.2
click p "Tracking No: 4678325676 Carrier Name: DHL DHL Service Level: Express Worldwide"
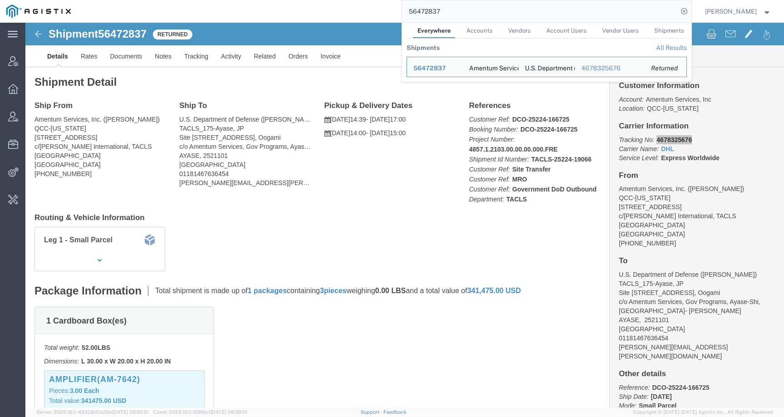
click at [458, 4] on input "56472837" at bounding box center [540, 11] width 276 height 22
drag, startPoint x: 463, startPoint y: 12, endPoint x: 378, endPoint y: 11, distance: 85.8
click at [378, 11] on div "56472837 Everywhere Accounts Vendors Account Users Vendor Users Shipments Shipm…" at bounding box center [384, 11] width 615 height 23
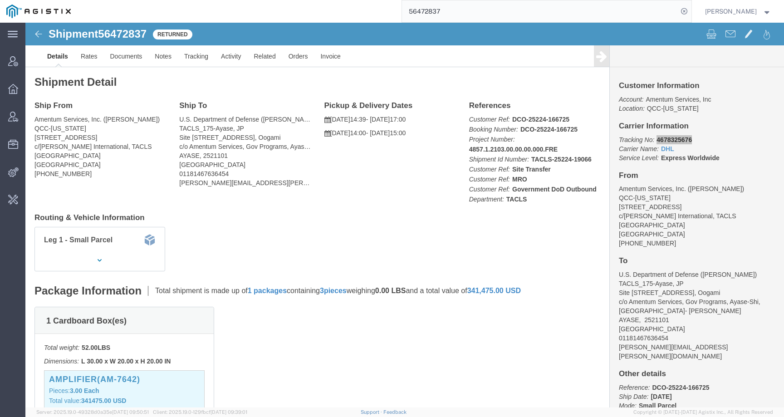
paste input "770200"
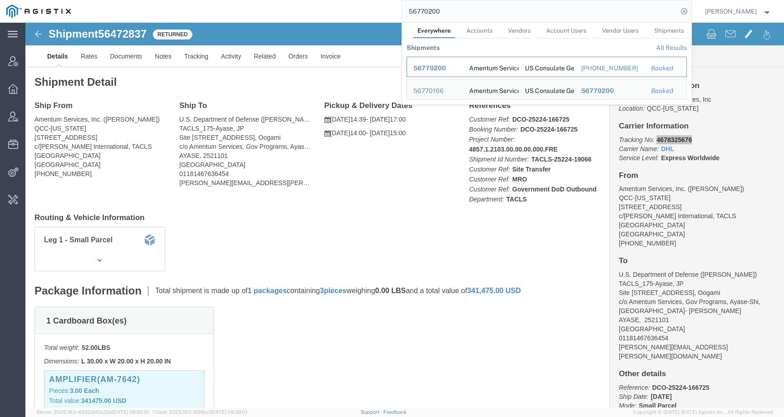
click at [446, 71] on span "56770200" at bounding box center [430, 67] width 33 height 7
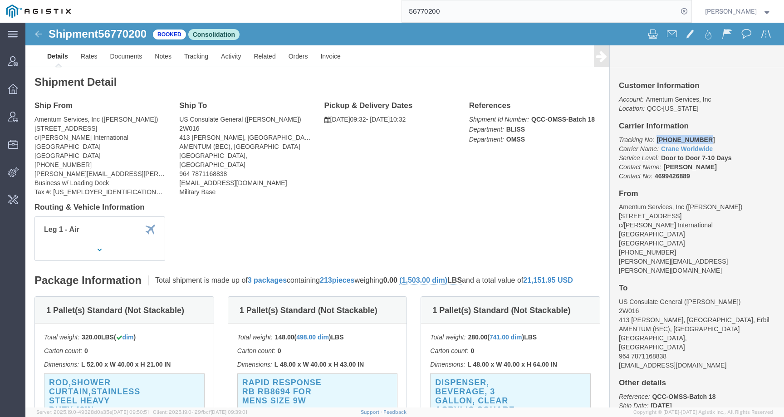
drag, startPoint x: 627, startPoint y: 117, endPoint x: 681, endPoint y: 116, distance: 54.0
click p "Tracking No: [PHONE_NUMBER] Carrier Name: Crane Worldwide Crane Worldwide Servi…"
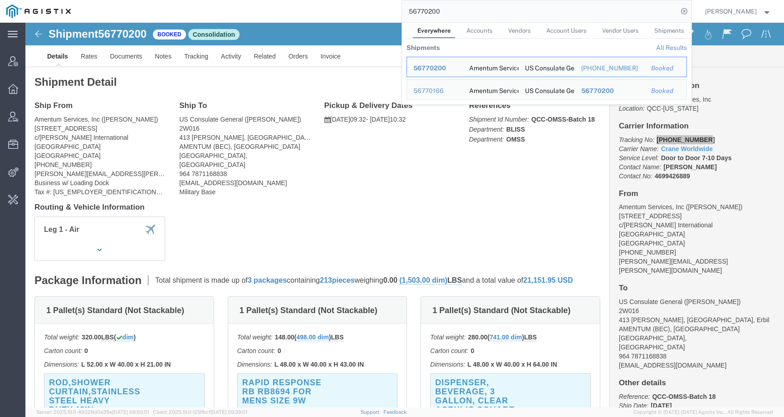
drag, startPoint x: 460, startPoint y: 10, endPoint x: 364, endPoint y: 10, distance: 96.2
click at [365, 10] on div "56770200 Everywhere Accounts Vendors Account Users Vendor Users Shipments Shipm…" at bounding box center [384, 11] width 615 height 23
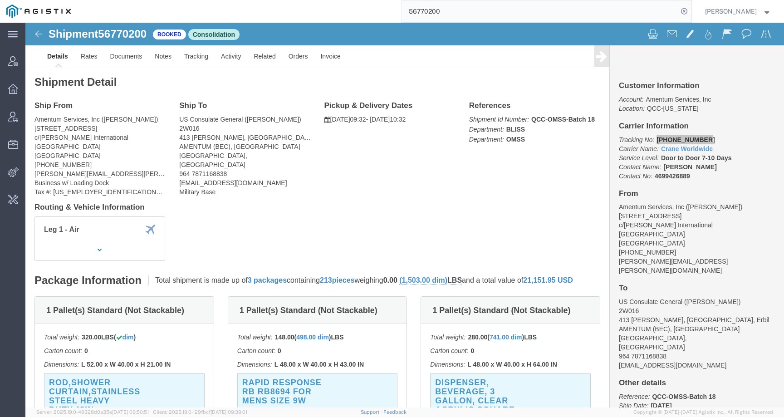
paste input "809161"
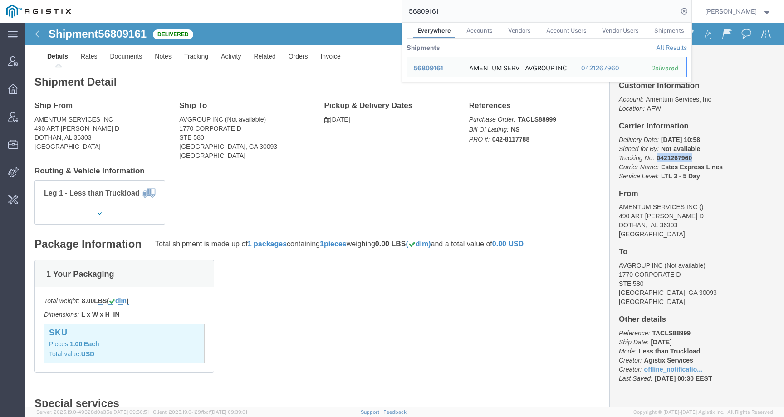
drag, startPoint x: 627, startPoint y: 137, endPoint x: 678, endPoint y: 137, distance: 50.8
click p "Delivery Date: [DATE] 10:58 Signed for By: Not available Tracking No: 042126796…"
drag, startPoint x: 450, startPoint y: 12, endPoint x: 345, endPoint y: 11, distance: 104.9
click at [347, 11] on div "56809161 Everywhere Accounts Vendors Account Users Vendor Users Shipments Shipm…" at bounding box center [384, 11] width 615 height 23
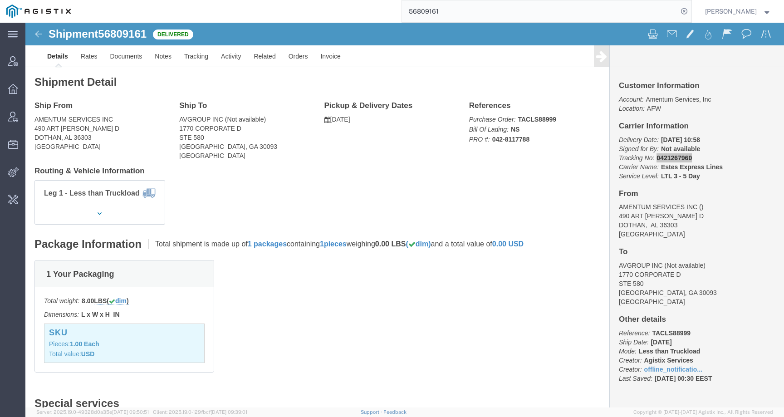
paste input "15257"
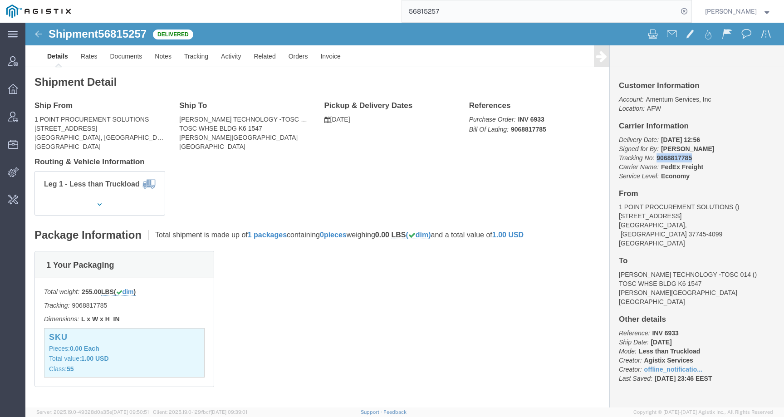
drag, startPoint x: 625, startPoint y: 134, endPoint x: 663, endPoint y: 137, distance: 38.2
click p "Delivery Date: [DATE] 12:56 Signed for By: [PERSON_NAME] Tracking No: 906881778…"
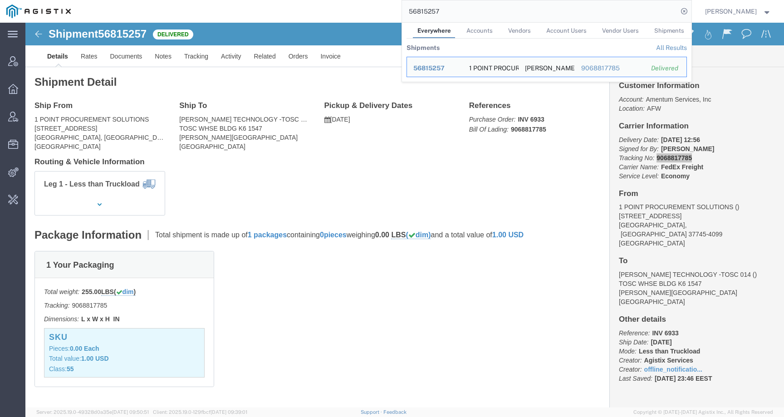
drag, startPoint x: 466, startPoint y: 12, endPoint x: 359, endPoint y: 12, distance: 107.1
click at [359, 12] on div "56815257 Everywhere Accounts Vendors Account Users Vendor Users Shipments Shipm…" at bounding box center [384, 11] width 615 height 23
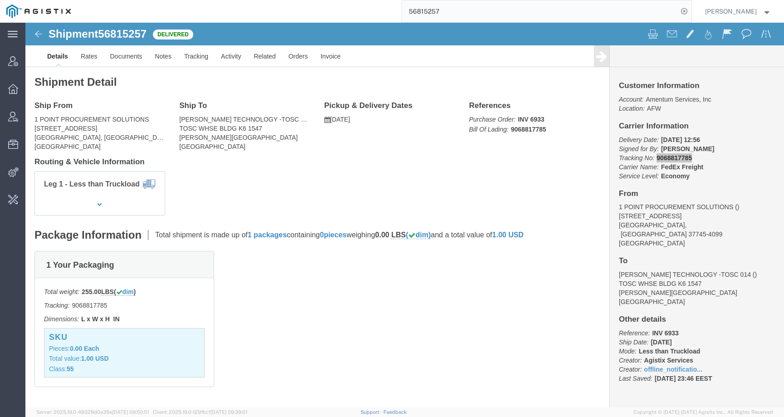
paste input "482264"
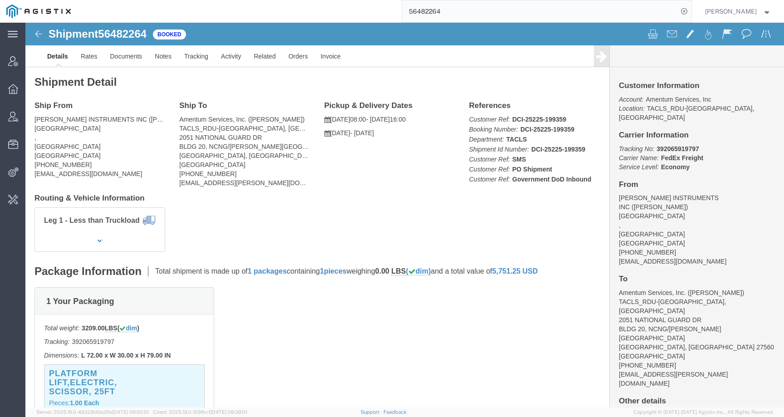
click b "392065919797"
drag, startPoint x: 626, startPoint y: 117, endPoint x: 686, endPoint y: 117, distance: 59.5
click p "Tracking No: 392065919797 Carrier Name: FedEx Freight FedEx Freight Service Lev…"
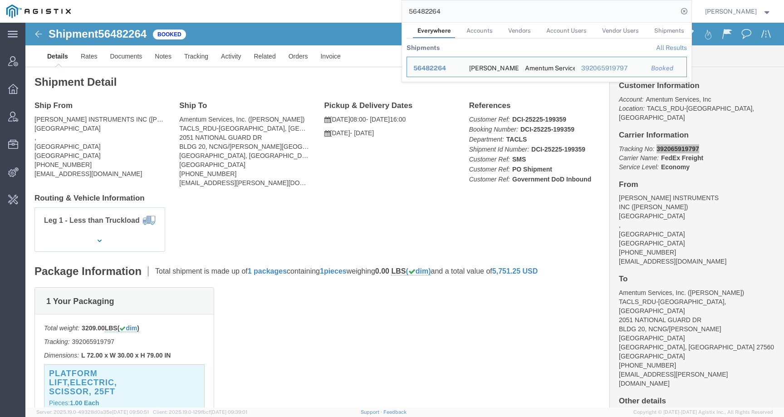
drag, startPoint x: 457, startPoint y: 10, endPoint x: 387, endPoint y: 8, distance: 69.9
click at [388, 8] on div "56482264 Everywhere Accounts Vendors Account Users Vendor Users Shipments Shipm…" at bounding box center [384, 11] width 615 height 23
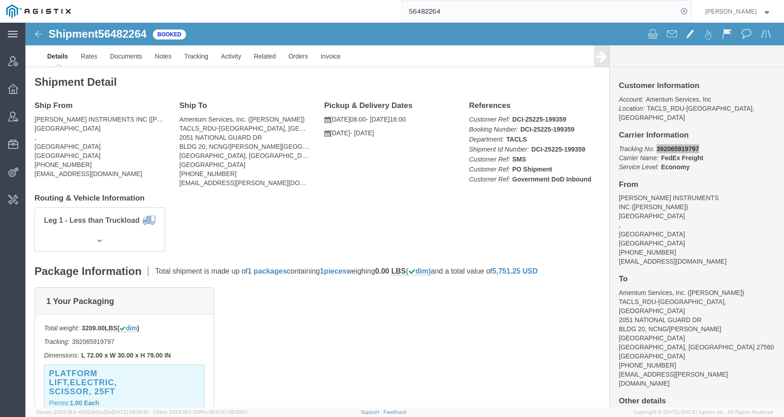
paste input "745941"
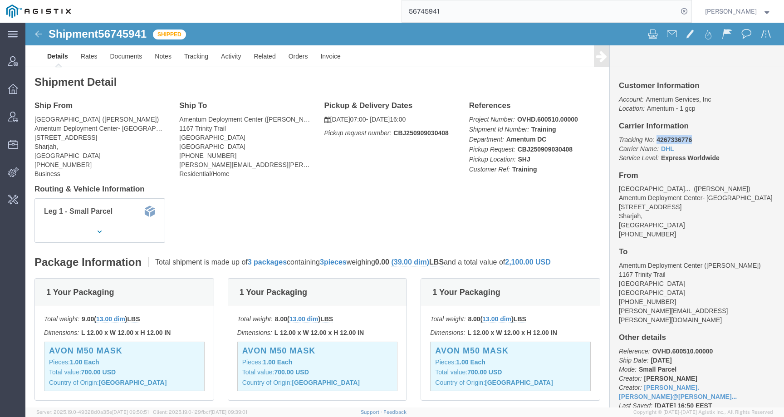
drag, startPoint x: 626, startPoint y: 118, endPoint x: 681, endPoint y: 118, distance: 54.5
click p "Tracking No: 4267336776 Carrier Name: DHL DHL Service Level: Express Worldwide"
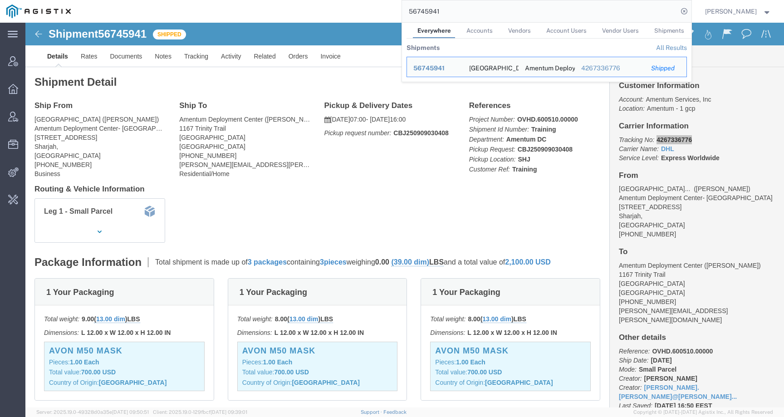
drag, startPoint x: 460, startPoint y: 12, endPoint x: 354, endPoint y: 11, distance: 105.8
click at [354, 11] on div "56745941 Everywhere Accounts Vendors Account Users Vendor Users Shipments Shipm…" at bounding box center [384, 11] width 615 height 23
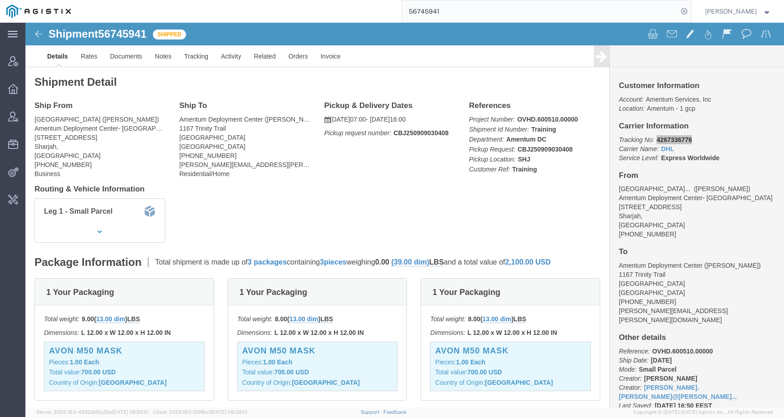
paste input "390254"
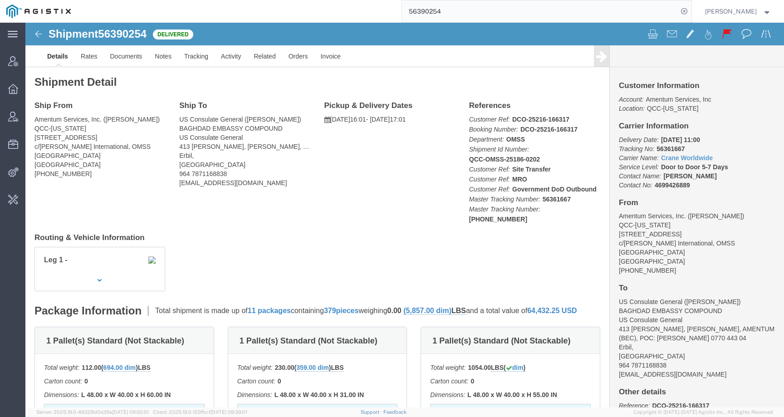
click b "56361667"
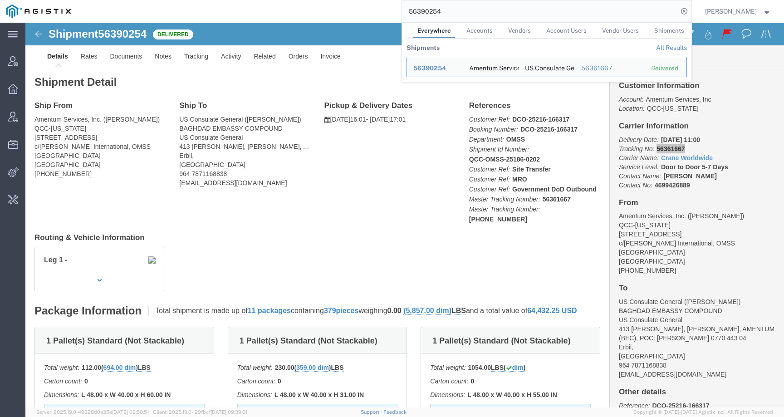
drag, startPoint x: 458, startPoint y: 14, endPoint x: 296, endPoint y: 11, distance: 162.1
click at [296, 11] on div "56390254 Everywhere Accounts Vendors Account Users Vendor Users Shipments Shipm…" at bounding box center [384, 11] width 615 height 23
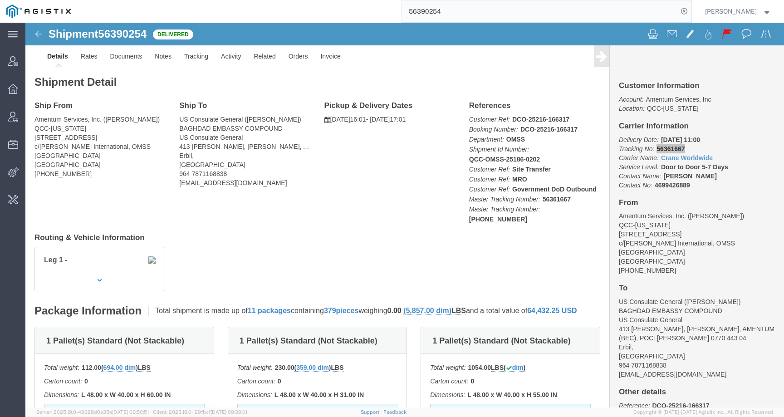
paste input "627016"
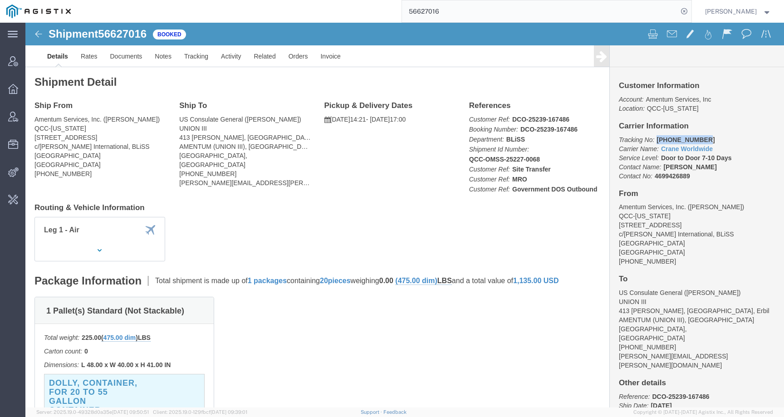
drag, startPoint x: 627, startPoint y: 117, endPoint x: 671, endPoint y: 118, distance: 44.0
click p "Tracking No: [PHONE_NUMBER] Carrier Name: Crane Worldwide Crane Worldwide Servi…"
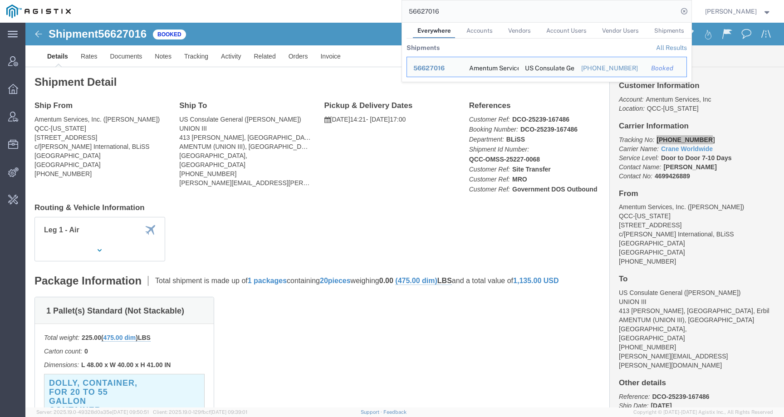
drag, startPoint x: 468, startPoint y: 17, endPoint x: 381, endPoint y: 13, distance: 87.2
click at [381, 13] on div "56627016 Everywhere Accounts Vendors Account Users Vendor Users Shipments Shipm…" at bounding box center [384, 11] width 615 height 23
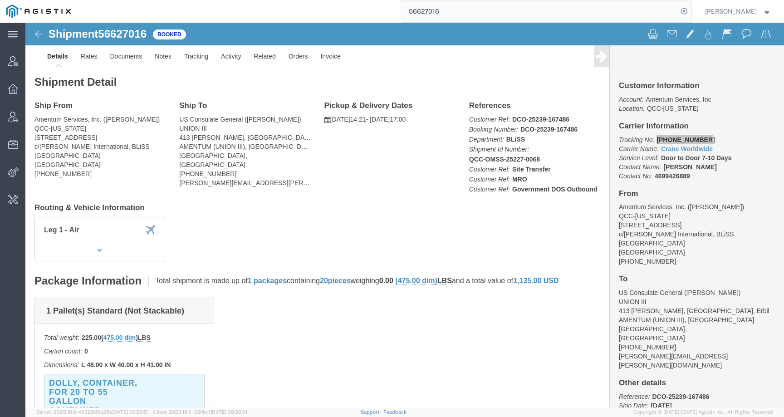
paste input "736332"
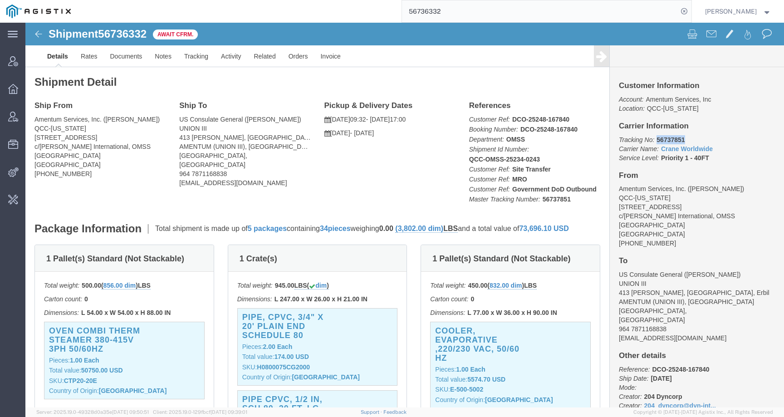
drag, startPoint x: 627, startPoint y: 118, endPoint x: 660, endPoint y: 118, distance: 33.6
click p "Tracking No: 56737851 Carrier Name: Crane Worldwide Crane Worldwide Service Lev…"
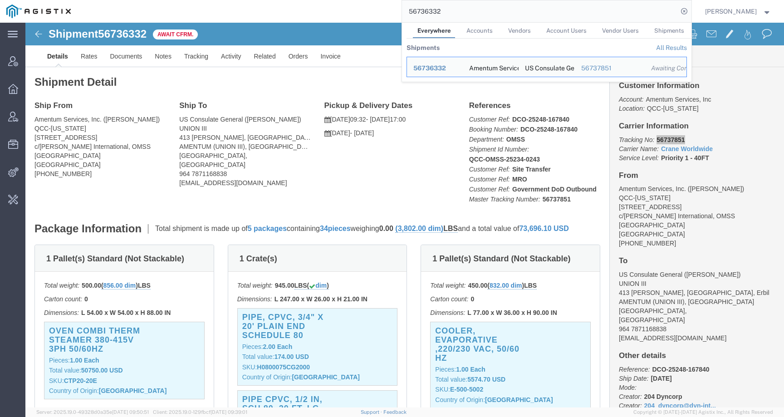
drag, startPoint x: 414, startPoint y: 11, endPoint x: 367, endPoint y: 10, distance: 47.2
click at [368, 10] on div "56736332 Everywhere Accounts Vendors Account Users Vendor Users Shipments Shipm…" at bounding box center [384, 11] width 615 height 23
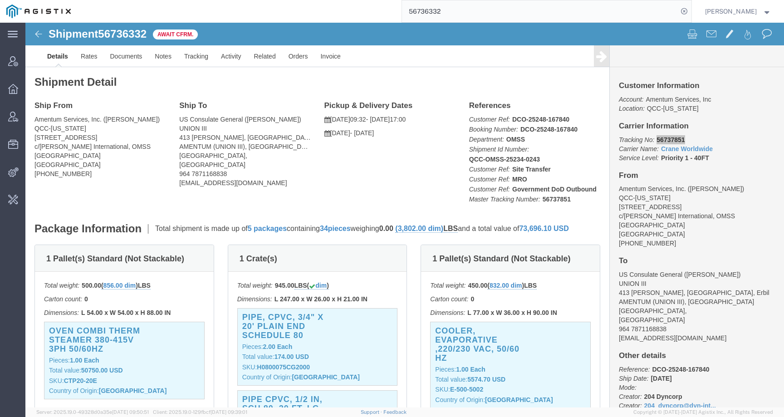
paste input "628078"
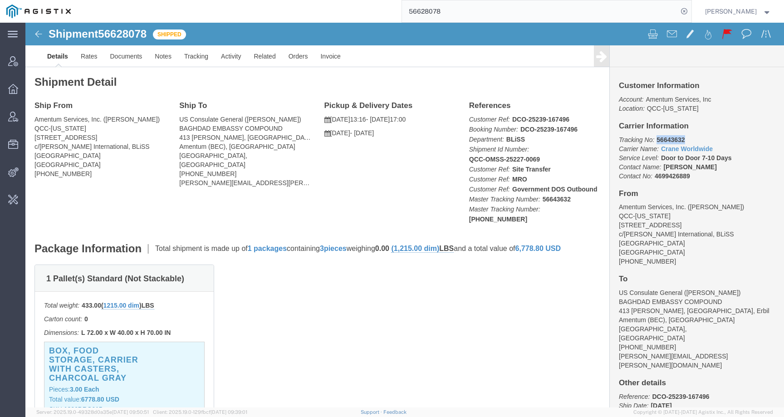
drag, startPoint x: 627, startPoint y: 116, endPoint x: 677, endPoint y: 116, distance: 49.9
click p "Tracking No: 56643632 Carrier Name: Crane Worldwide Crane Worldwide Service Lev…"
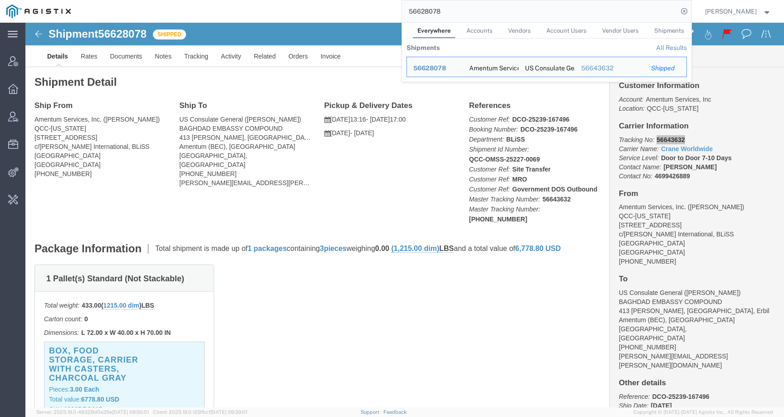
drag, startPoint x: 470, startPoint y: 12, endPoint x: 381, endPoint y: 12, distance: 88.5
click at [381, 12] on div "56628078 Everywhere Accounts Vendors Account Users Vendor Users Shipments Shipm…" at bounding box center [384, 11] width 615 height 23
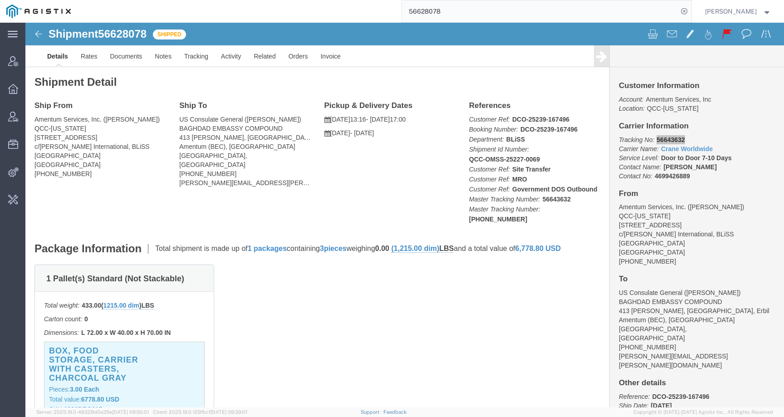
paste input "441235"
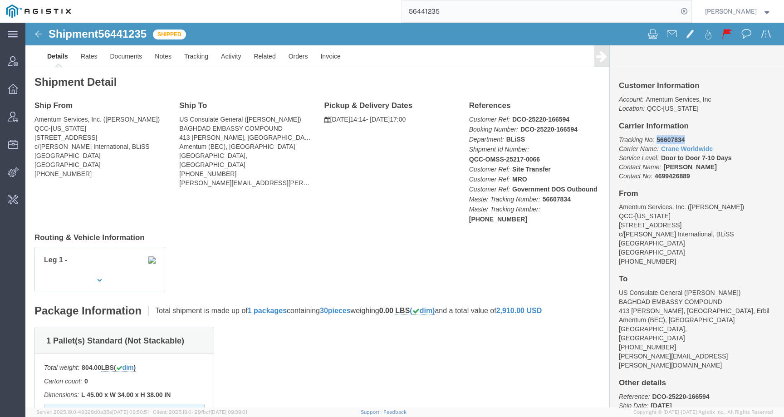
drag, startPoint x: 627, startPoint y: 115, endPoint x: 657, endPoint y: 115, distance: 30.0
click p "Tracking No: 56607834 Carrier Name: Crane Worldwide Crane Worldwide Service Lev…"
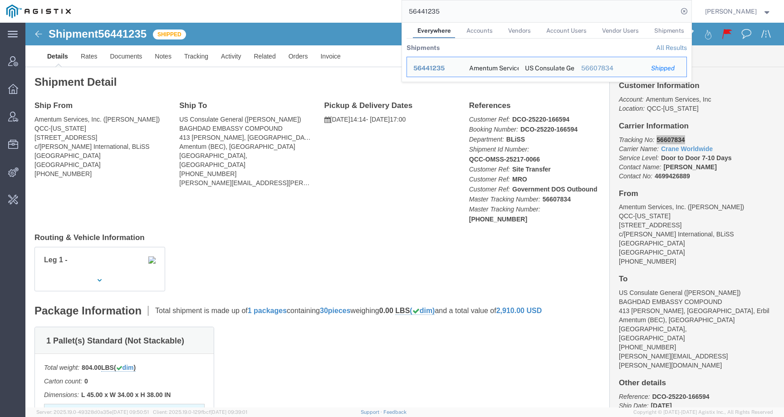
drag, startPoint x: 471, startPoint y: 13, endPoint x: 369, endPoint y: 10, distance: 101.7
click at [369, 10] on div "56441235 Everywhere Accounts Vendors Account Users Vendor Users Shipments Shipm…" at bounding box center [384, 11] width 615 height 23
click div "Ship From Amentum Services, Inc. ([PERSON_NAME]) QCC-[US_STATE] [STREET_ADDRESS…"
drag, startPoint x: 460, startPoint y: 15, endPoint x: 370, endPoint y: 6, distance: 89.9
click at [370, 7] on div "56441235 Everywhere Accounts Vendors Account Users Vendor Users Shipments Shipm…" at bounding box center [384, 11] width 615 height 23
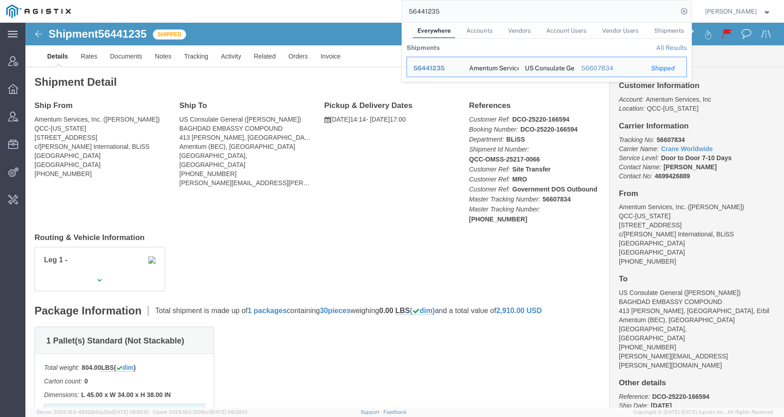
paste input "539694"
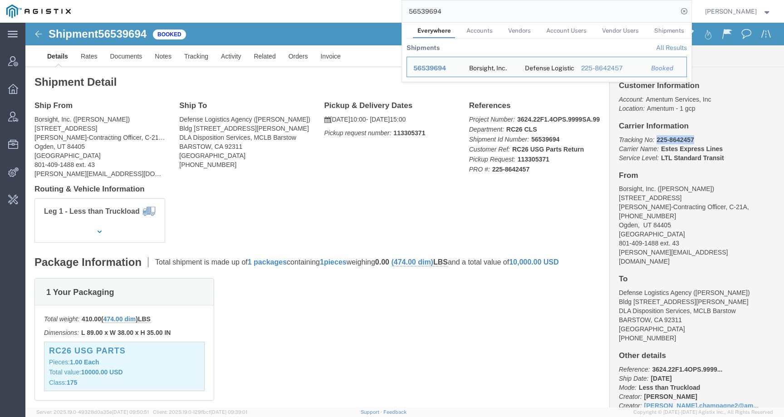
drag, startPoint x: 665, startPoint y: 118, endPoint x: 626, endPoint y: 117, distance: 40.0
click p "Tracking No: 225-8642457 Carrier Name: [PERSON_NAME] Express Lines [PERSON_NAME…"
drag, startPoint x: 456, startPoint y: 12, endPoint x: 387, endPoint y: 8, distance: 69.6
click at [387, 8] on div "56539694 Everywhere Accounts Vendors Account Users Vendor Users Shipments Shipm…" at bounding box center [384, 11] width 615 height 23
paste input "674583"
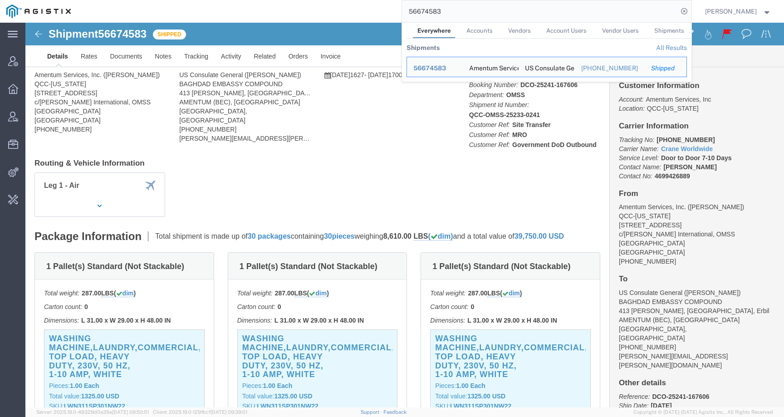
click div
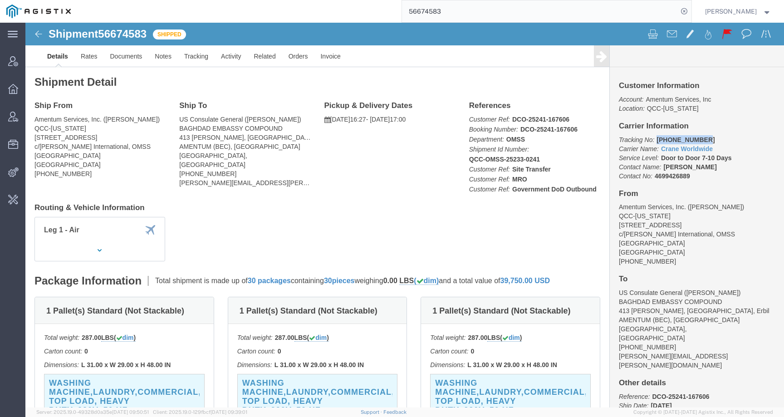
drag, startPoint x: 626, startPoint y: 118, endPoint x: 678, endPoint y: 118, distance: 51.3
click p "Tracking No: [PHONE_NUMBER] Carrier Name: Crane Worldwide Crane Worldwide Servi…"
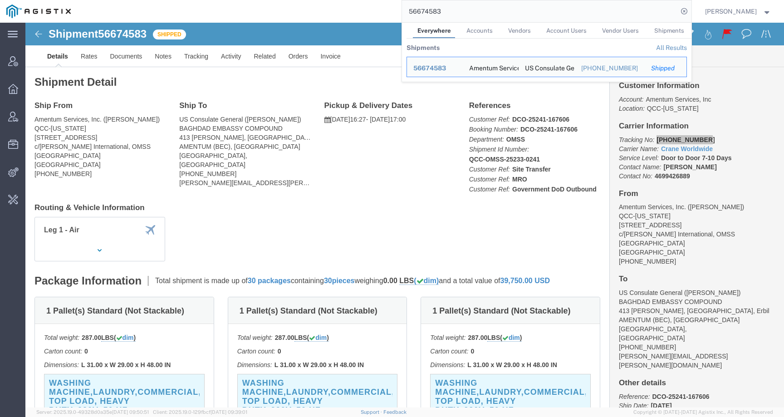
drag, startPoint x: 457, startPoint y: 12, endPoint x: 387, endPoint y: 9, distance: 70.4
click at [387, 10] on div "56674583 Everywhere Accounts Vendors Account Users Vendor Users Shipments Shipm…" at bounding box center [384, 11] width 615 height 23
paste input "66058"
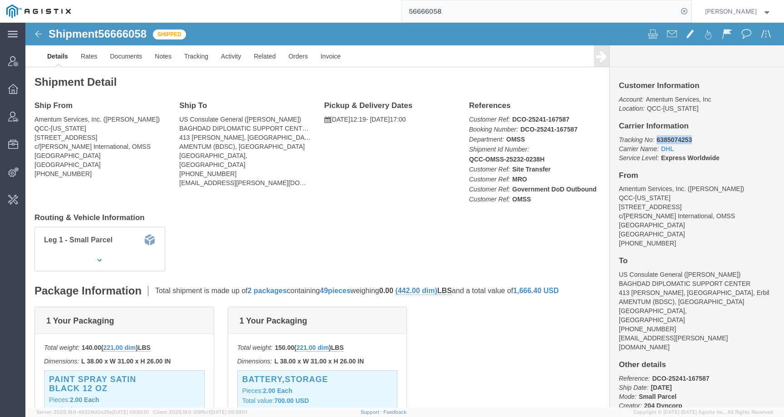
drag, startPoint x: 626, startPoint y: 116, endPoint x: 679, endPoint y: 116, distance: 52.7
click p "Tracking No: 6385074253 Carrier Name: DHL DHL Service Level: Express Worldwide"
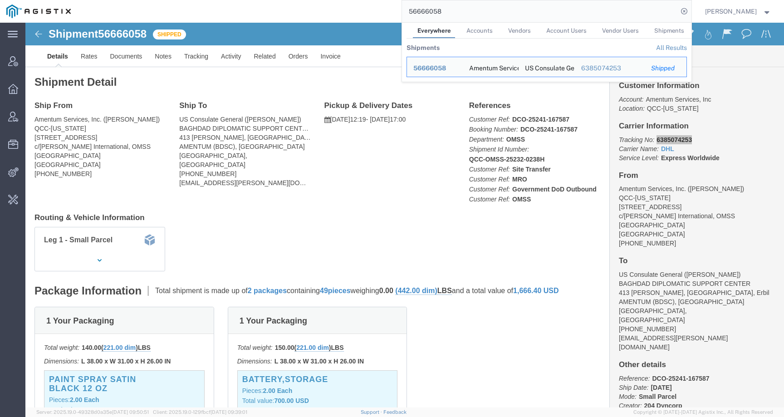
drag, startPoint x: 457, startPoint y: 10, endPoint x: 362, endPoint y: 10, distance: 95.3
click at [362, 10] on div "56666058 Everywhere Accounts Vendors Account Users Vendor Users Shipments Shipm…" at bounding box center [384, 11] width 615 height 23
paste input "460242"
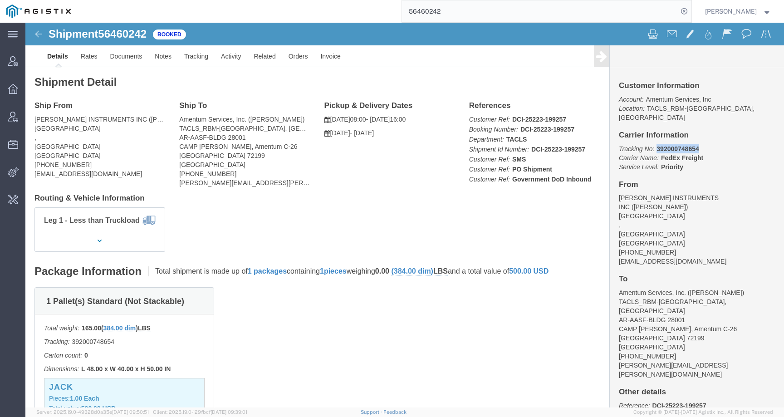
drag, startPoint x: 627, startPoint y: 118, endPoint x: 684, endPoint y: 117, distance: 57.2
click p "Tracking No: 392000748654 Carrier Name: FedEx Freight FedEx Freight Service Lev…"
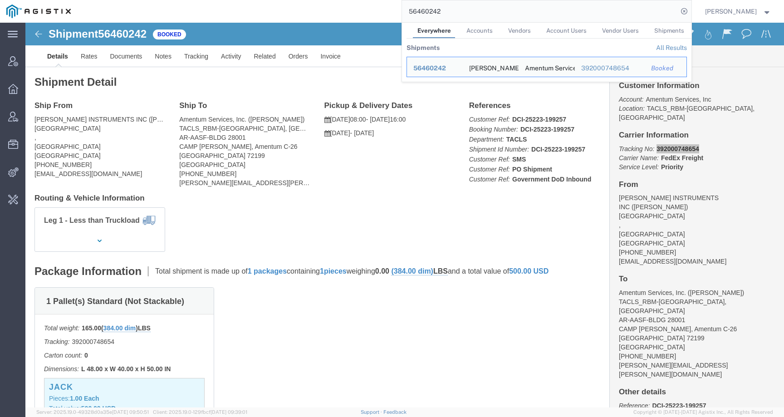
drag, startPoint x: 459, startPoint y: 11, endPoint x: 356, endPoint y: 9, distance: 103.1
click at [356, 9] on div "56460242 Everywhere Accounts Vendors Account Users Vendor Users Shipments Shipm…" at bounding box center [384, 11] width 615 height 23
paste input "736317"
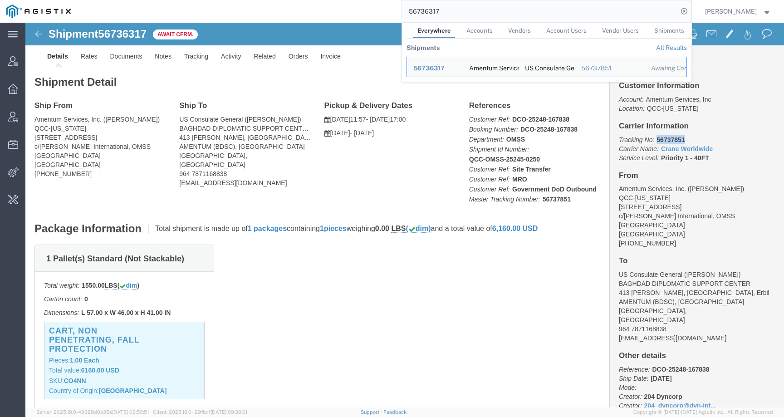
drag, startPoint x: 628, startPoint y: 116, endPoint x: 663, endPoint y: 116, distance: 35.0
click p "Tracking No: 56737851 Carrier Name: Crane Worldwide Crane Worldwide Service Lev…"
drag, startPoint x: 457, startPoint y: 12, endPoint x: 365, endPoint y: 10, distance: 92.2
click at [365, 10] on div "56736317 Everywhere Accounts Vendors Account Users Vendor Users Shipments Shipm…" at bounding box center [384, 11] width 615 height 23
paste input "496538"
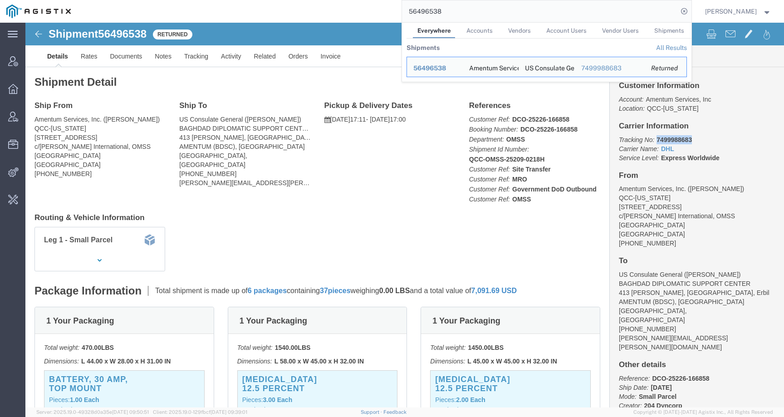
drag, startPoint x: 627, startPoint y: 115, endPoint x: 701, endPoint y: 115, distance: 74.0
click p "Tracking No: 7499988683 Carrier Name: DHL DHL Service Level: Express Worldwide"
drag, startPoint x: 460, startPoint y: 10, endPoint x: 343, endPoint y: 10, distance: 117.1
click at [343, 10] on div "56496538 Everywhere Accounts Vendors Account Users Vendor Users Shipments Shipm…" at bounding box center [384, 11] width 615 height 23
paste input "608289"
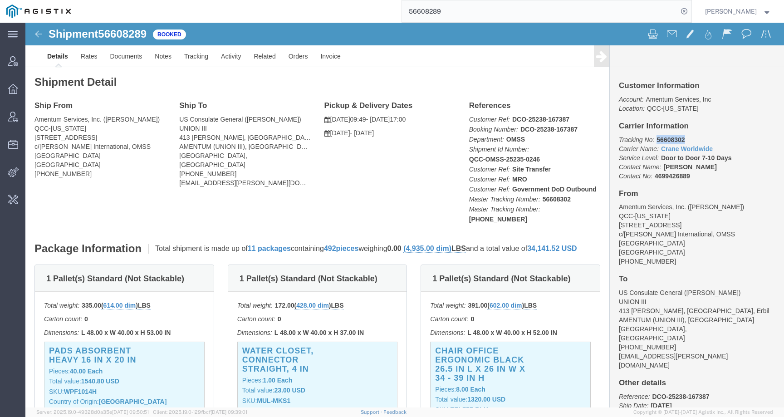
drag, startPoint x: 626, startPoint y: 118, endPoint x: 665, endPoint y: 118, distance: 38.6
click p "Tracking No: 56608302 Carrier Name: Crane Worldwide Crane Worldwide Service Lev…"
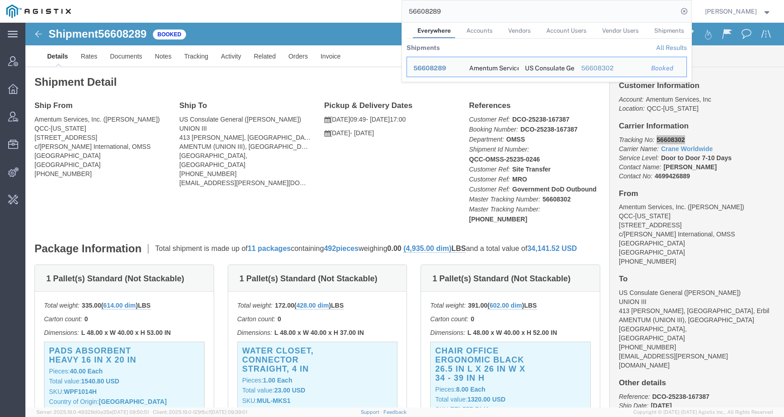
drag, startPoint x: 463, startPoint y: 10, endPoint x: 353, endPoint y: 10, distance: 109.4
click at [353, 10] on div "56608289 Everywhere Accounts Vendors Account Users Vendor Users Shipments Shipm…" at bounding box center [384, 11] width 615 height 23
paste input "744660"
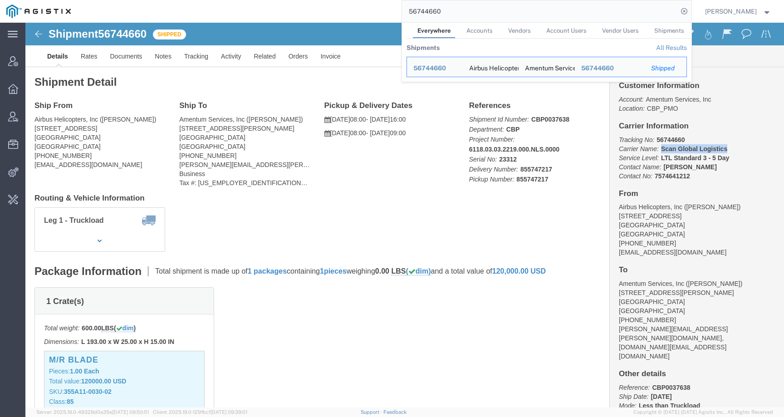
drag, startPoint x: 631, startPoint y: 126, endPoint x: 699, endPoint y: 125, distance: 68.1
click p "Tracking No: 56744660 Carrier Name: Scan Global Logistics Scan Global Logistics…"
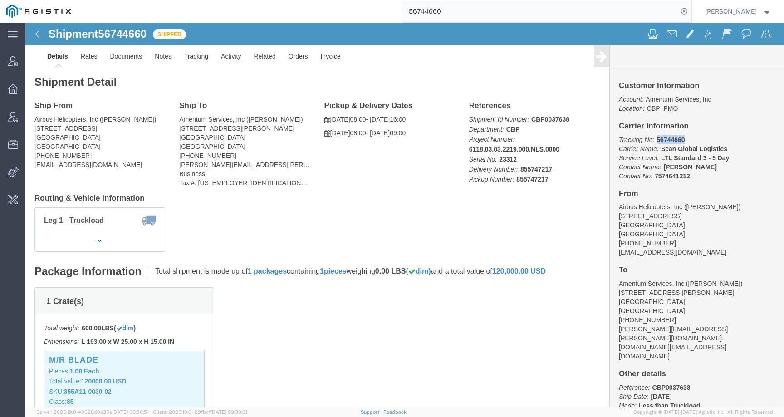
drag, startPoint x: 626, startPoint y: 117, endPoint x: 659, endPoint y: 117, distance: 32.2
click p "Tracking No: 56744660 Carrier Name: Scan Global Logistics Scan Global Logistics…"
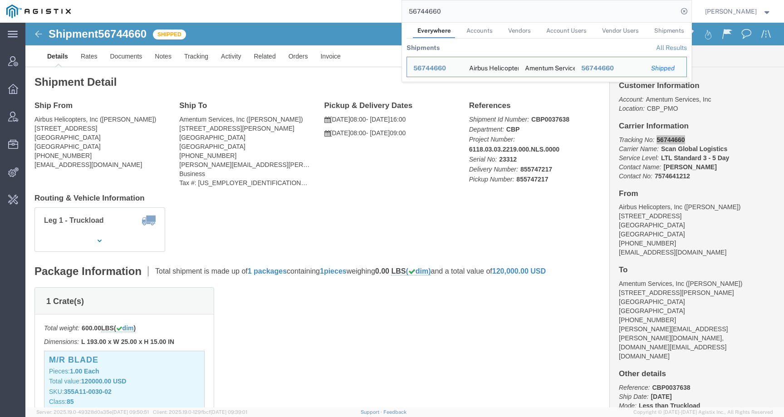
drag, startPoint x: 455, startPoint y: 10, endPoint x: 383, endPoint y: 10, distance: 72.2
click at [383, 10] on div "56744660 Everywhere Accounts Vendors Account Users Vendor Users Shipments Shipm…" at bounding box center [384, 11] width 615 height 23
paste input "804504"
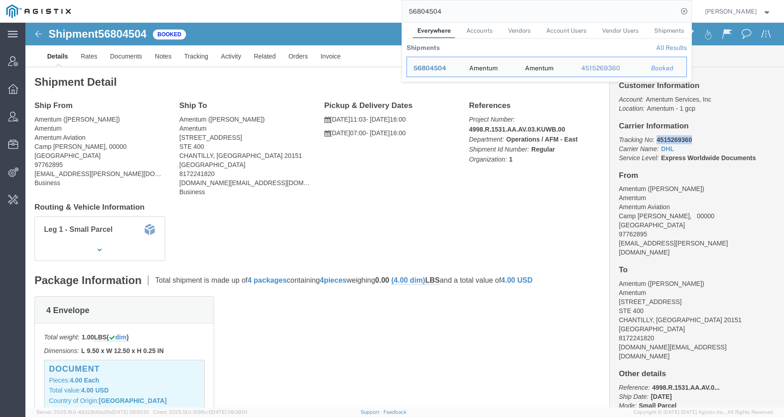
drag, startPoint x: 627, startPoint y: 118, endPoint x: 668, endPoint y: 116, distance: 40.9
click p "Tracking No: 4515269360 Carrier Name: DHL DHL Service Level: Express Worldwide …"
drag, startPoint x: 454, startPoint y: 14, endPoint x: 394, endPoint y: 14, distance: 59.5
click at [394, 14] on div "56804504 Everywhere Accounts Vendors Account Users Vendor Users Shipments Shipm…" at bounding box center [384, 11] width 615 height 23
paste input "567359"
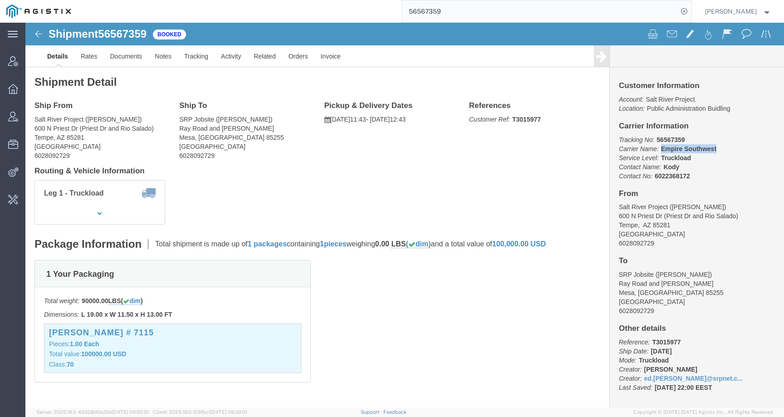
drag, startPoint x: 631, startPoint y: 126, endPoint x: 694, endPoint y: 126, distance: 62.6
click p "Tracking No: 56567359 Carrier Name: Empire Southwest Empire Southwest Service L…"
click b "56567359"
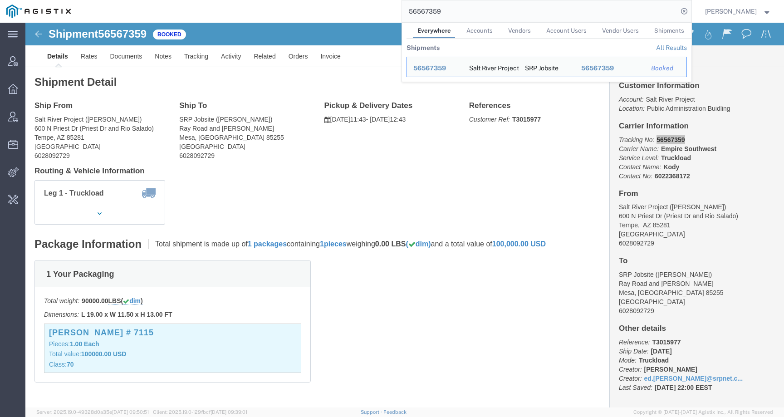
drag, startPoint x: 444, startPoint y: 12, endPoint x: 355, endPoint y: 12, distance: 89.9
click at [355, 12] on div "56567359 Everywhere Accounts Vendors Account Users Vendor Users Shipments Shipm…" at bounding box center [384, 11] width 615 height 23
paste input "781830"
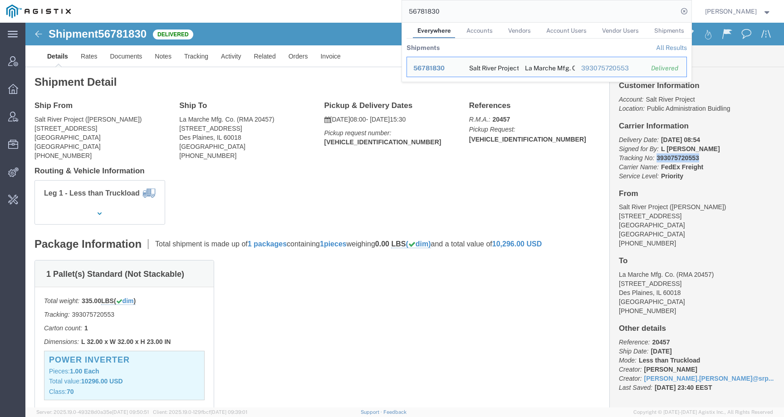
drag, startPoint x: 626, startPoint y: 134, endPoint x: 678, endPoint y: 134, distance: 51.7
click p "Delivery Date: [DATE] 08:54 Signed for By: L [PERSON_NAME] Tracking No: 3930757…"
drag, startPoint x: 460, startPoint y: 14, endPoint x: 394, endPoint y: 13, distance: 65.8
click at [394, 13] on div "56781830 Everywhere Accounts Vendors Account Users Vendor Users Shipments Shipm…" at bounding box center [384, 11] width 615 height 23
paste input "694737"
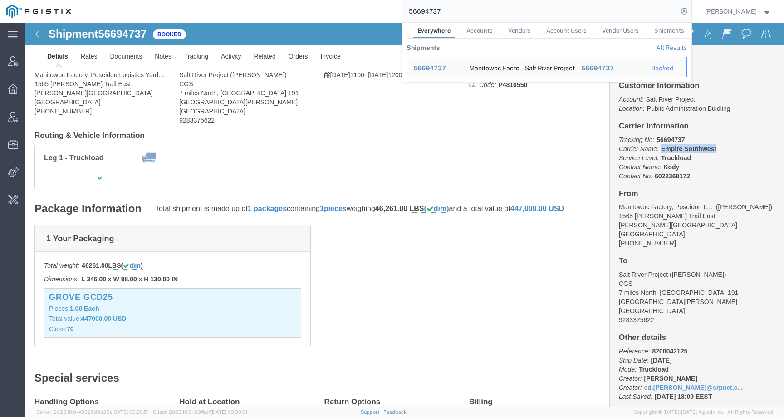
drag, startPoint x: 630, startPoint y: 123, endPoint x: 700, endPoint y: 124, distance: 69.9
click p "Tracking No: 56694737 Carrier Name: Empire Southwest Empire Southwest Service L…"
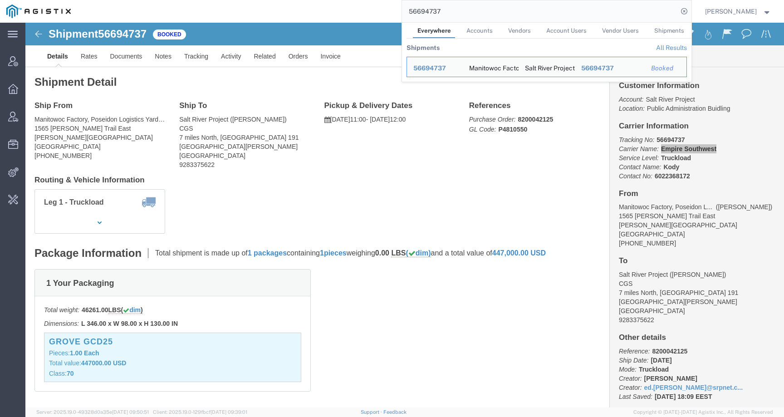
drag, startPoint x: 453, startPoint y: 12, endPoint x: 373, endPoint y: 11, distance: 79.4
click at [373, 11] on div "56694737 Everywhere Accounts Vendors Account Users Vendor Users Shipments Shipm…" at bounding box center [384, 11] width 615 height 23
paste input "784674"
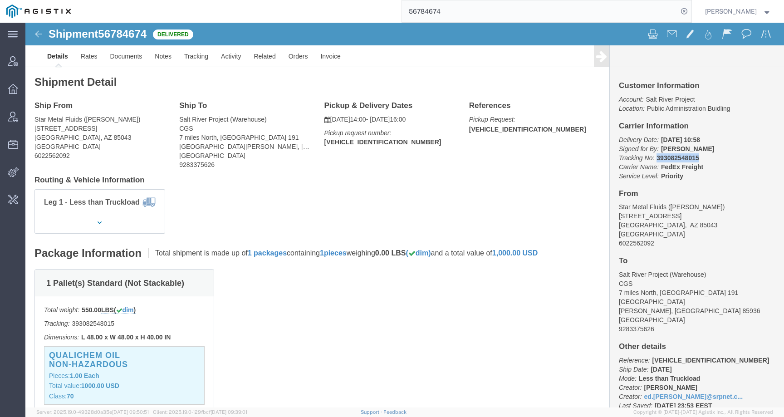
drag, startPoint x: 628, startPoint y: 136, endPoint x: 671, endPoint y: 135, distance: 43.6
click p "Delivery Date: [DATE] 10:58 Signed for By: [PERSON_NAME] Tracking No: 393082548…"
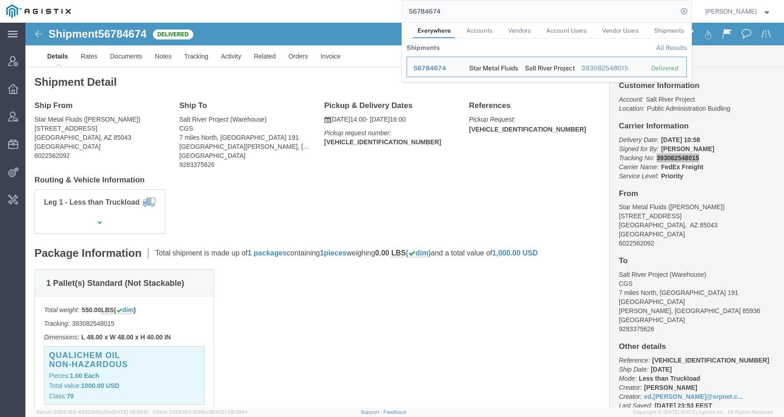
drag, startPoint x: 460, startPoint y: 12, endPoint x: 391, endPoint y: 12, distance: 69.0
click at [391, 12] on div "56784674 Everywhere Accounts Vendors Account Users Vendor Users Shipments Shipm…" at bounding box center [384, 11] width 615 height 23
paste input "665336"
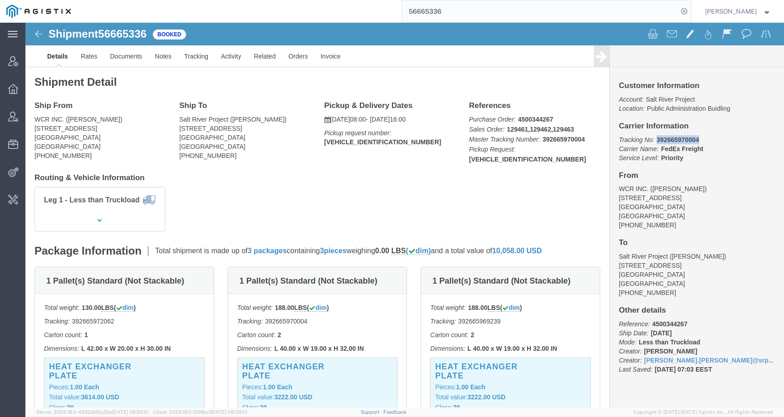
drag, startPoint x: 626, startPoint y: 116, endPoint x: 721, endPoint y: 116, distance: 94.4
click p "Tracking No: 392665970004 Carrier Name: FedEx Freight FedEx Freight Service Lev…"
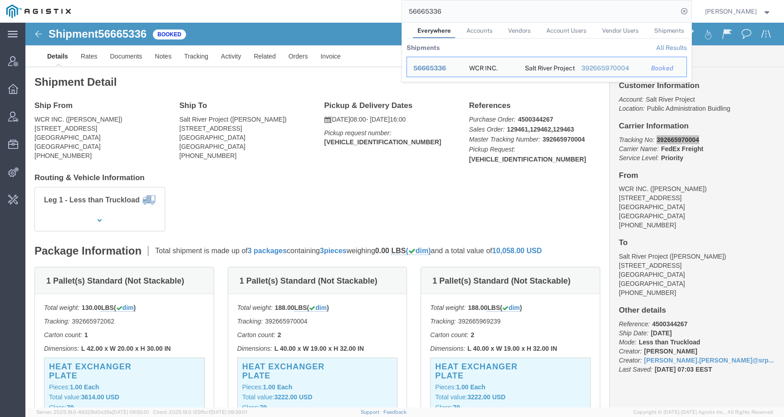
drag, startPoint x: 468, startPoint y: 16, endPoint x: 373, endPoint y: 15, distance: 95.3
click at [373, 16] on div "56665336 Everywhere Accounts Vendors Account Users Vendor Users Shipments Shipm…" at bounding box center [384, 11] width 615 height 23
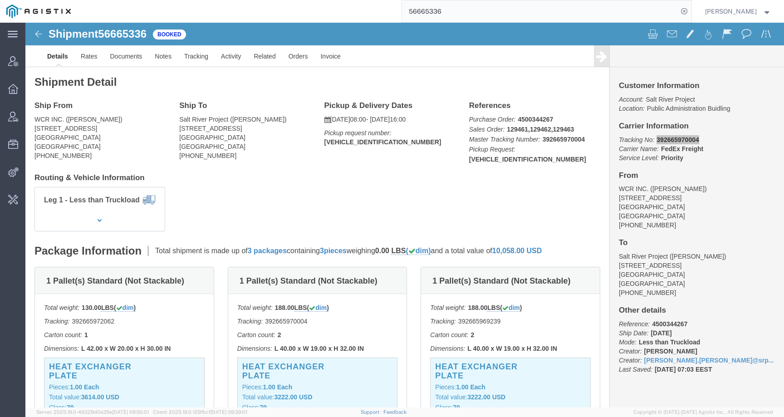
paste input "56807396"
drag, startPoint x: 488, startPoint y: 14, endPoint x: 369, endPoint y: 11, distance: 119.9
click at [369, 11] on div "5666533656807396" at bounding box center [384, 11] width 615 height 23
paste input "search"
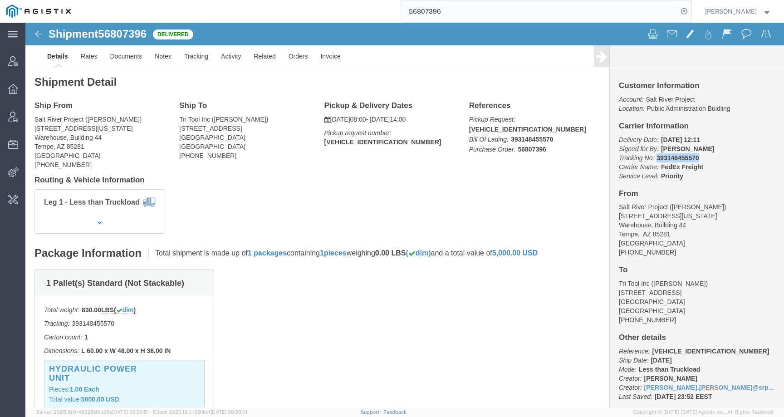
drag, startPoint x: 625, startPoint y: 134, endPoint x: 674, endPoint y: 133, distance: 49.0
click p "Delivery Date: [DATE] 12:11 Signed for By: [PERSON_NAME] Tracking No: 393148455…"
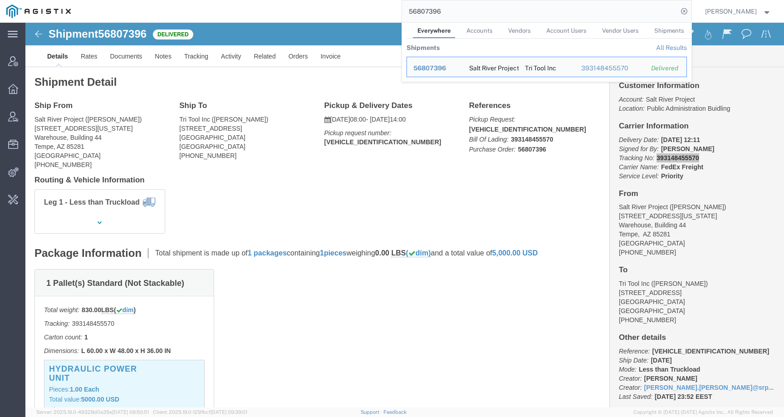
drag, startPoint x: 433, startPoint y: 12, endPoint x: 354, endPoint y: 11, distance: 79.0
click at [354, 11] on div "56807396 Everywhere Accounts Vendors Account Users Vendor Users Shipments Shipm…" at bounding box center [384, 11] width 615 height 23
paste input "785110"
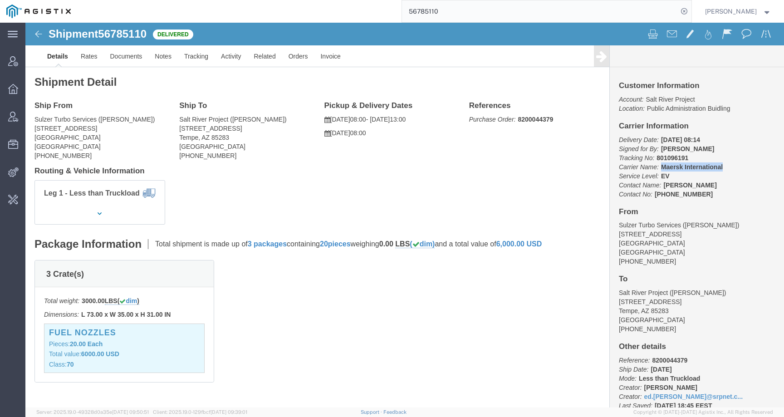
drag, startPoint x: 631, startPoint y: 141, endPoint x: 710, endPoint y: 141, distance: 79.9
click p "Delivery Date: [DATE] 08:14 Signed for By: [PERSON_NAME] Tracking No: 801096191…"
drag, startPoint x: 626, startPoint y: 135, endPoint x: 665, endPoint y: 135, distance: 38.1
click p "Delivery Date: [DATE] 08:14 Signed for By: [PERSON_NAME] Tracking No: 801096191…"
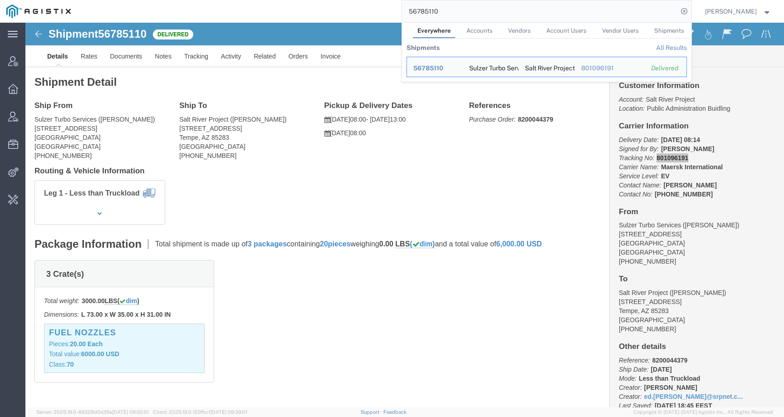
drag, startPoint x: 456, startPoint y: 13, endPoint x: 307, endPoint y: 13, distance: 148.4
click at [307, 13] on div "56785110 Everywhere Accounts Vendors Account Users Vendor Users Shipments Shipm…" at bounding box center [384, 11] width 615 height 23
paste input "21302"
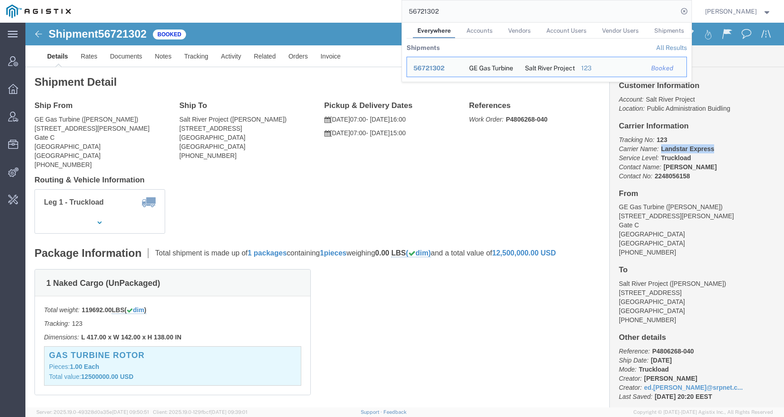
drag, startPoint x: 630, startPoint y: 127, endPoint x: 692, endPoint y: 127, distance: 62.2
click p "Tracking No: 123 Carrier Name: Landstar Express Landstar Express Service Level:…"
drag, startPoint x: 459, startPoint y: 8, endPoint x: 387, endPoint y: 12, distance: 72.3
click at [387, 12] on div "56721302 Everywhere Accounts Vendors Account Users Vendor Users Shipments Shipm…" at bounding box center [384, 11] width 615 height 23
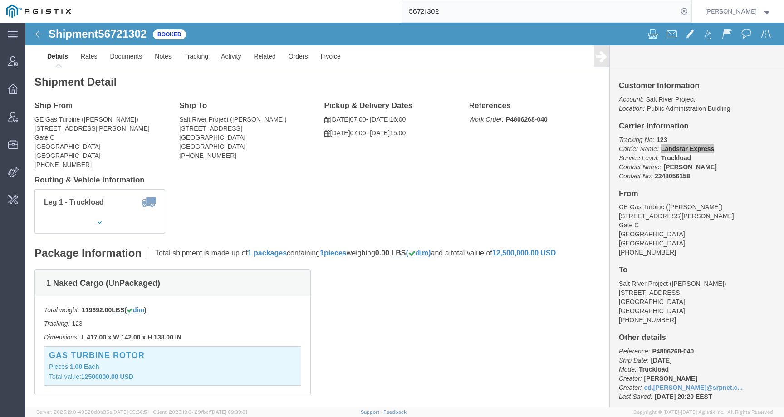
paste input "647455"
type input "56647455"
